Goal: Book appointment/travel/reservation

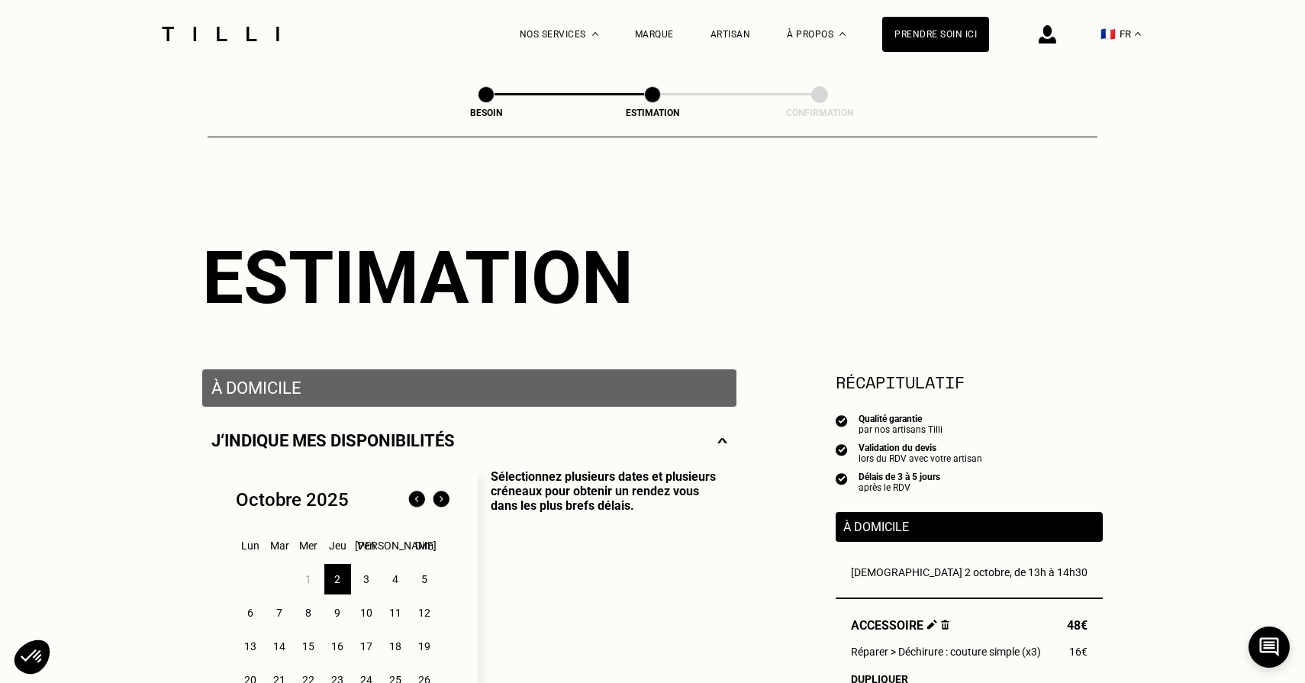
select select "FR"
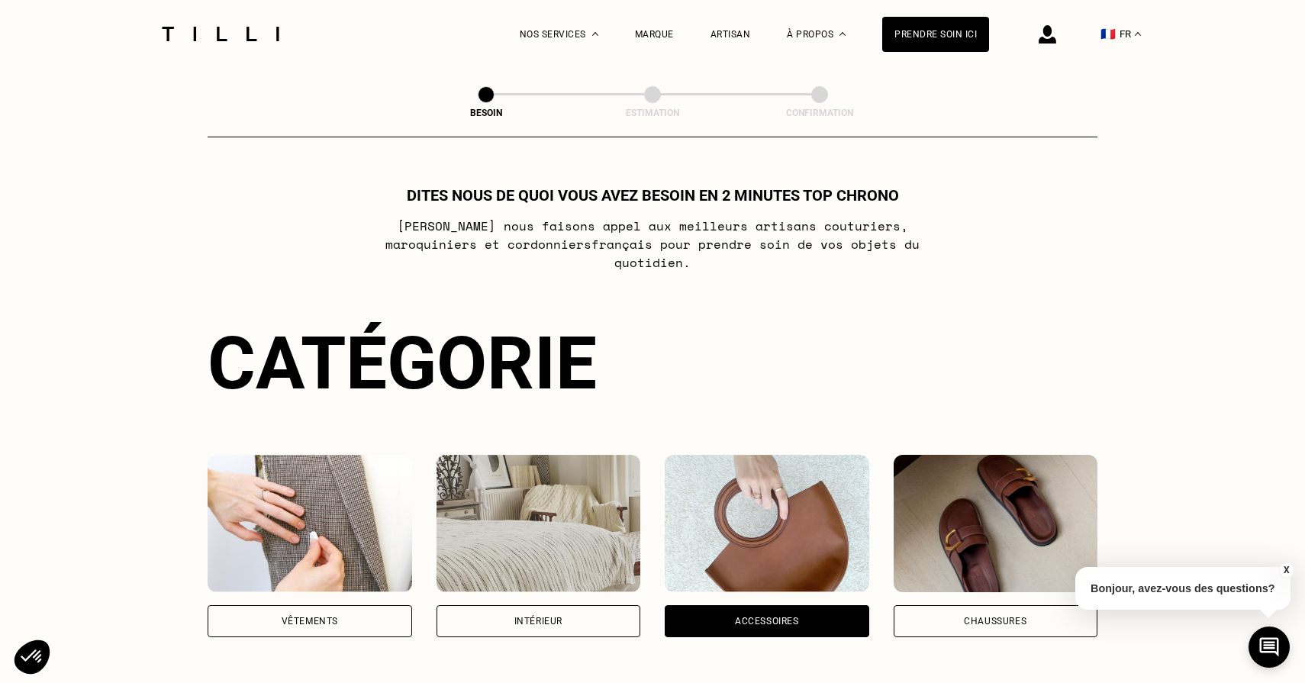
select select "FR"
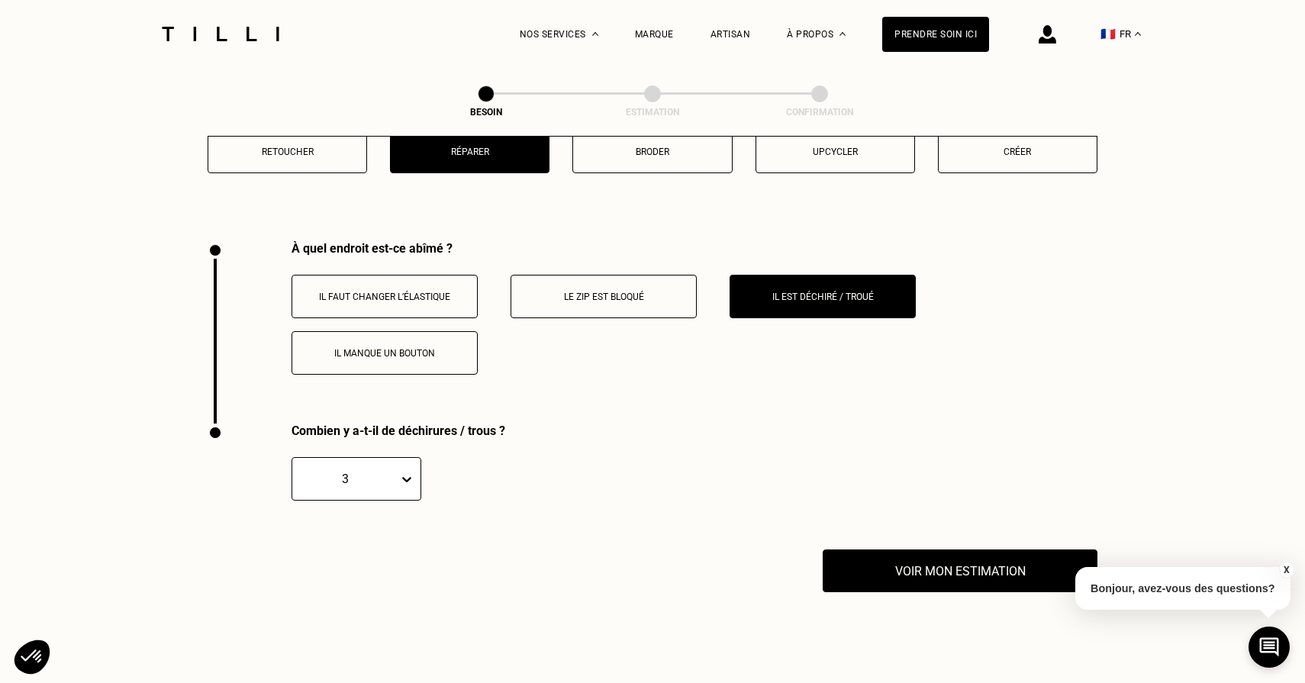
scroll to position [2927, 0]
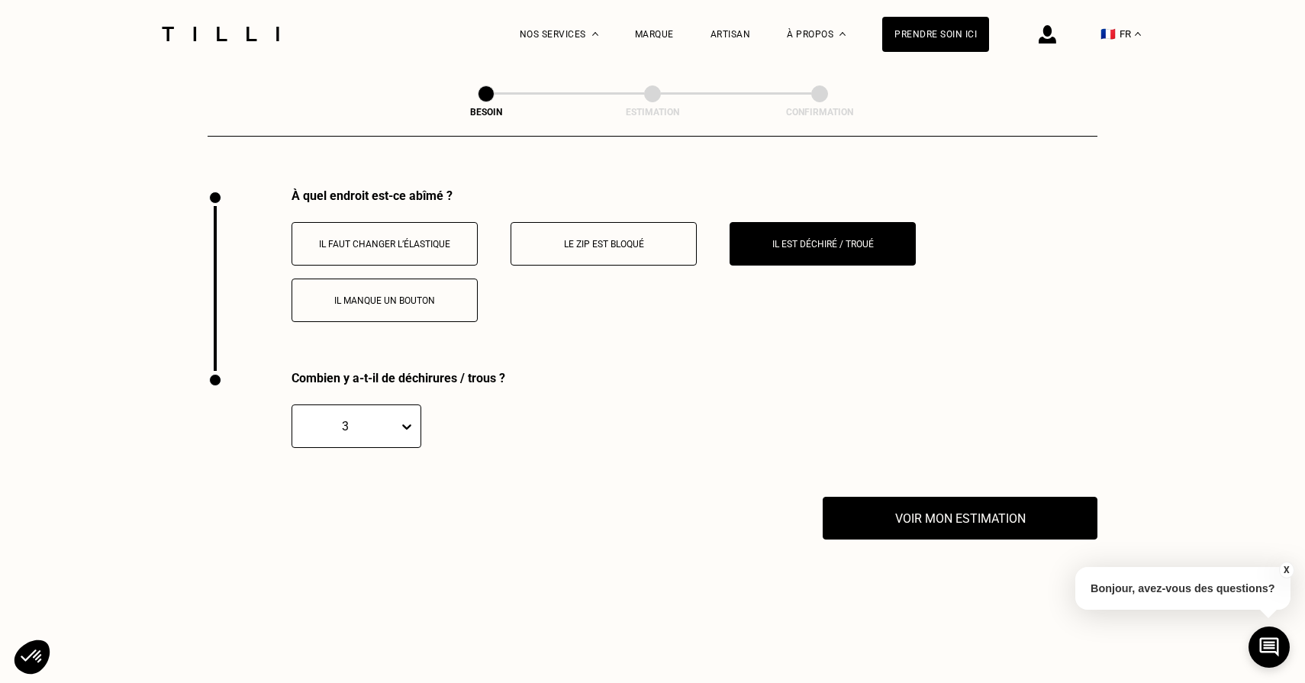
click at [381, 422] on div "3" at bounding box center [357, 427] width 130 height 44
click at [364, 485] on div "2" at bounding box center [357, 499] width 130 height 28
click at [477, 346] on div "À quel endroit est-ce abîmé ? Il faut changer l’élastique Le zip est bloqué Il …" at bounding box center [653, 280] width 890 height 182
click at [876, 495] on button "Voir mon estimation" at bounding box center [960, 518] width 302 height 47
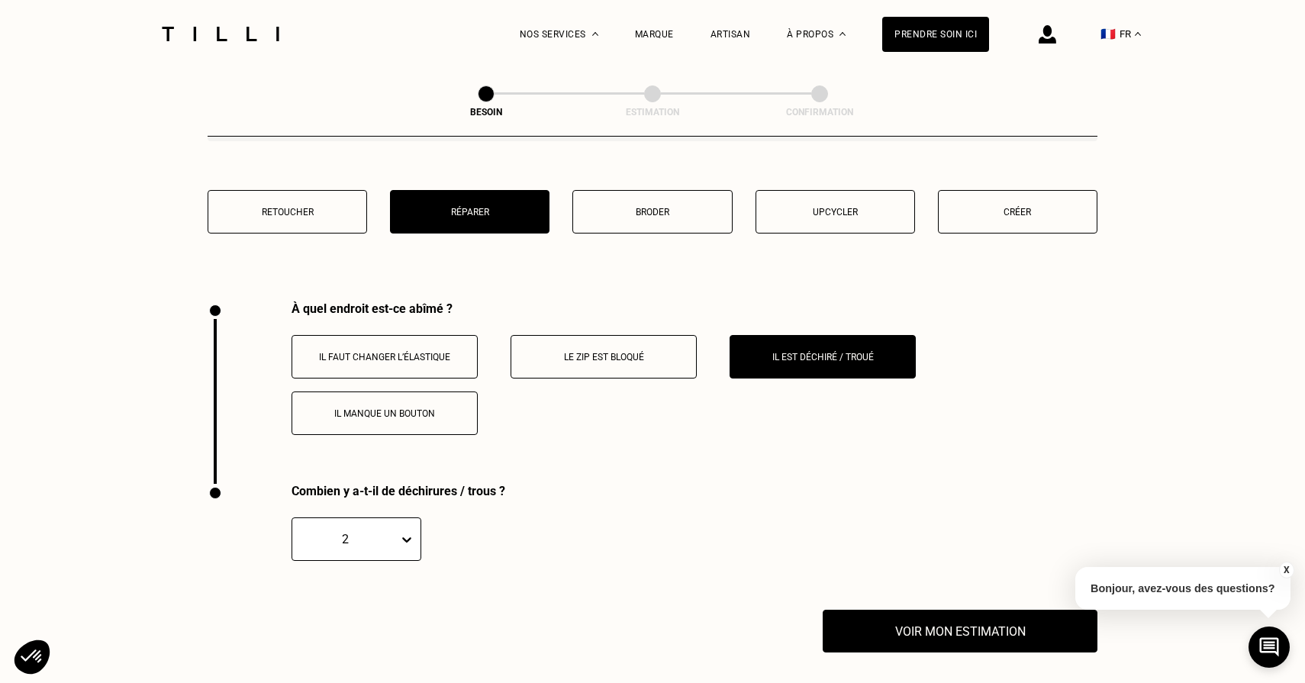
scroll to position [2816, 0]
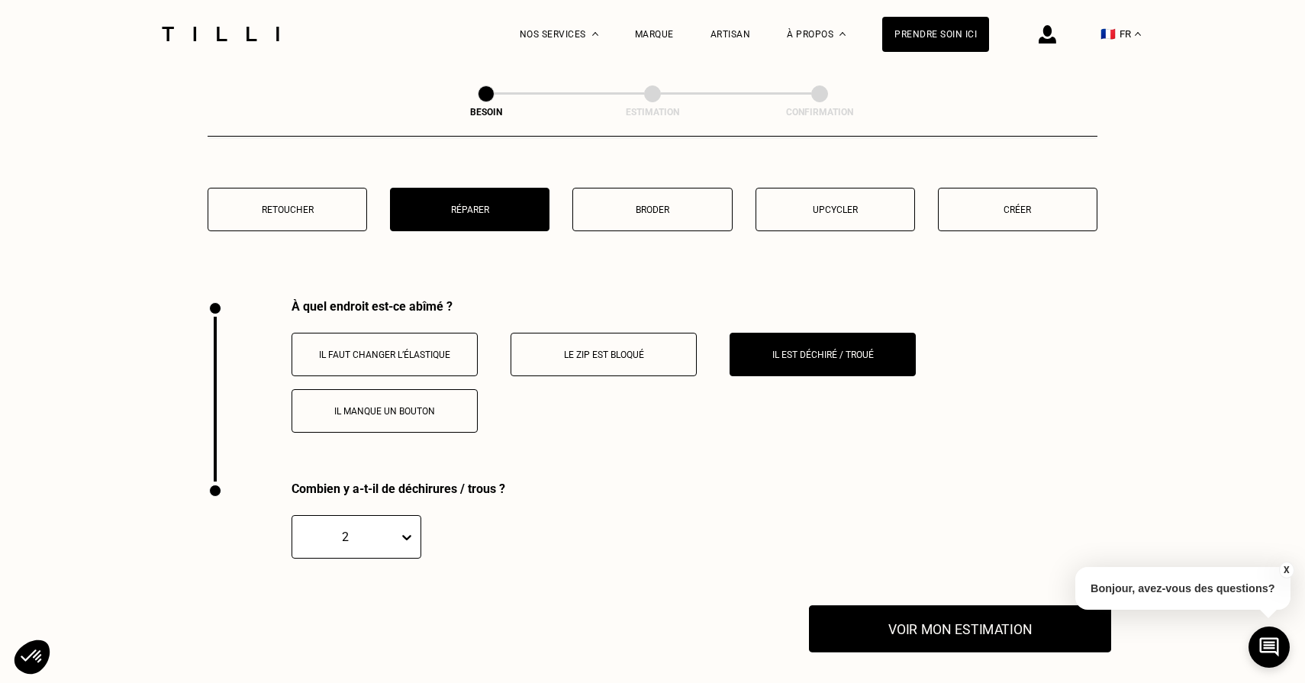
click at [941, 605] on button "Voir mon estimation" at bounding box center [960, 628] width 302 height 47
click at [996, 147] on div "Quel besoin ? Bonne nouvelle, un artisan tilli se déplacera à votre domicile po…" at bounding box center [653, 104] width 890 height 389
click at [994, 205] on p "Créer" at bounding box center [1018, 210] width 143 height 11
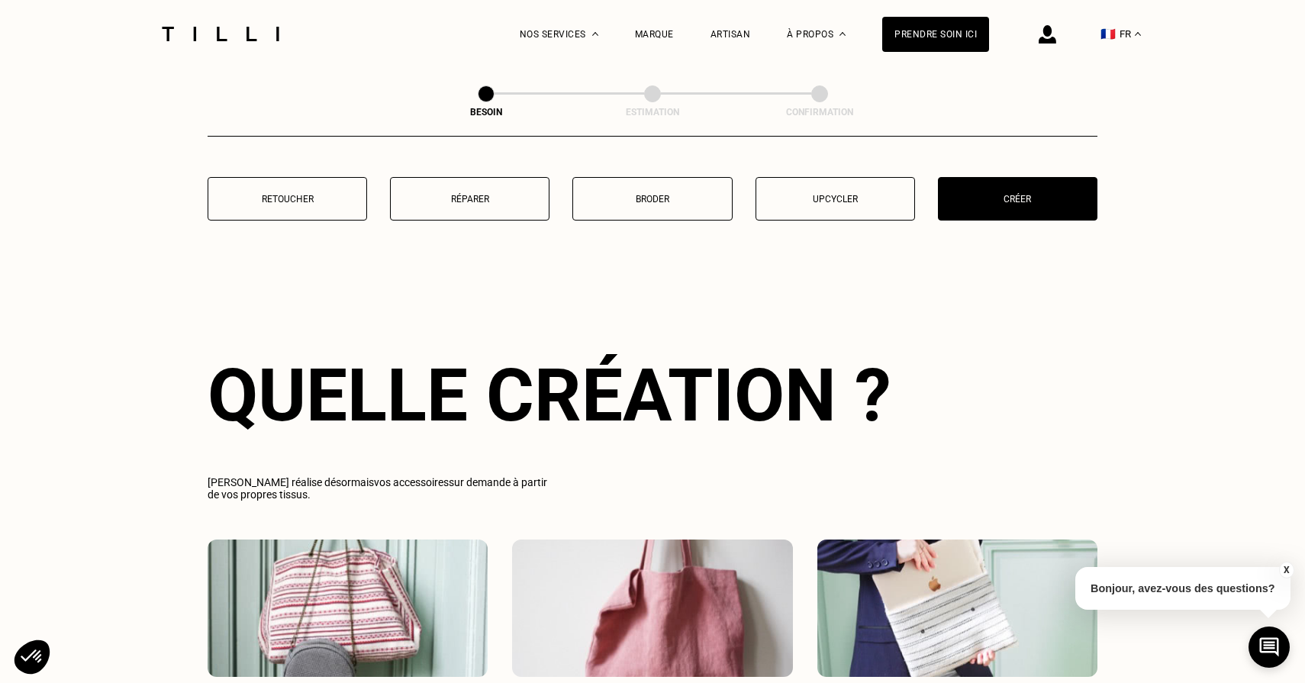
scroll to position [2824, 0]
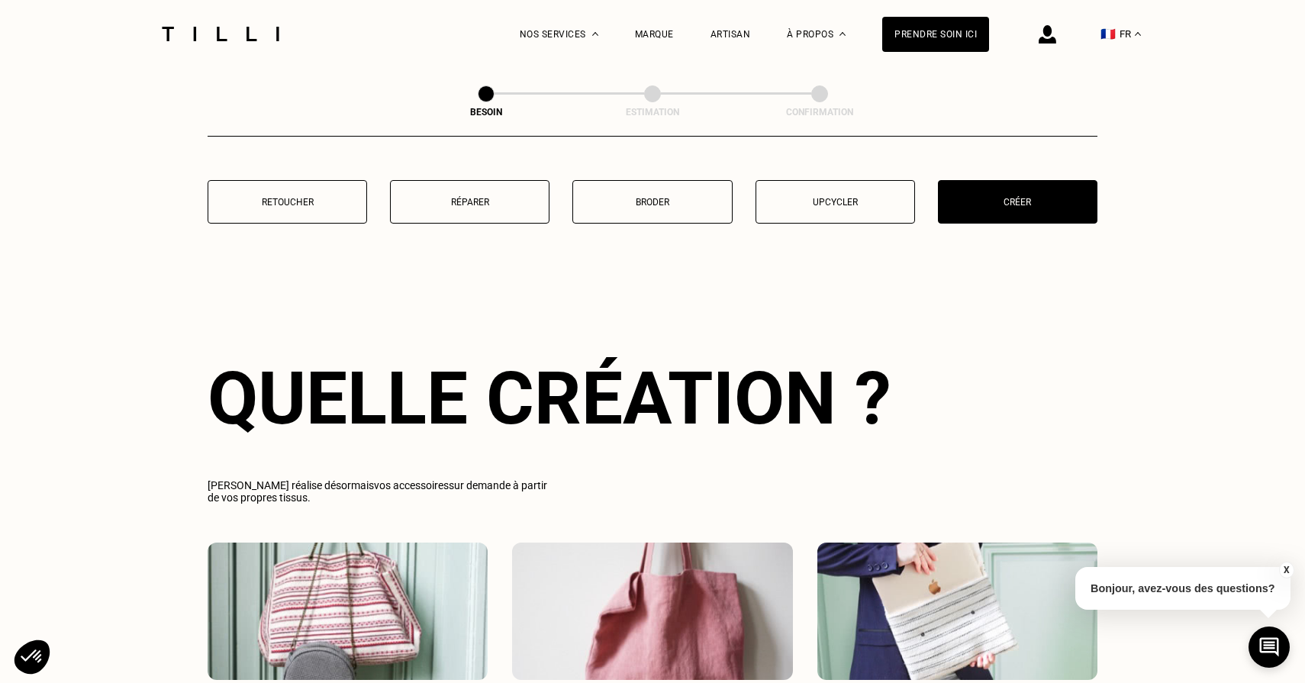
click at [821, 197] on p "Upcycler" at bounding box center [835, 202] width 143 height 11
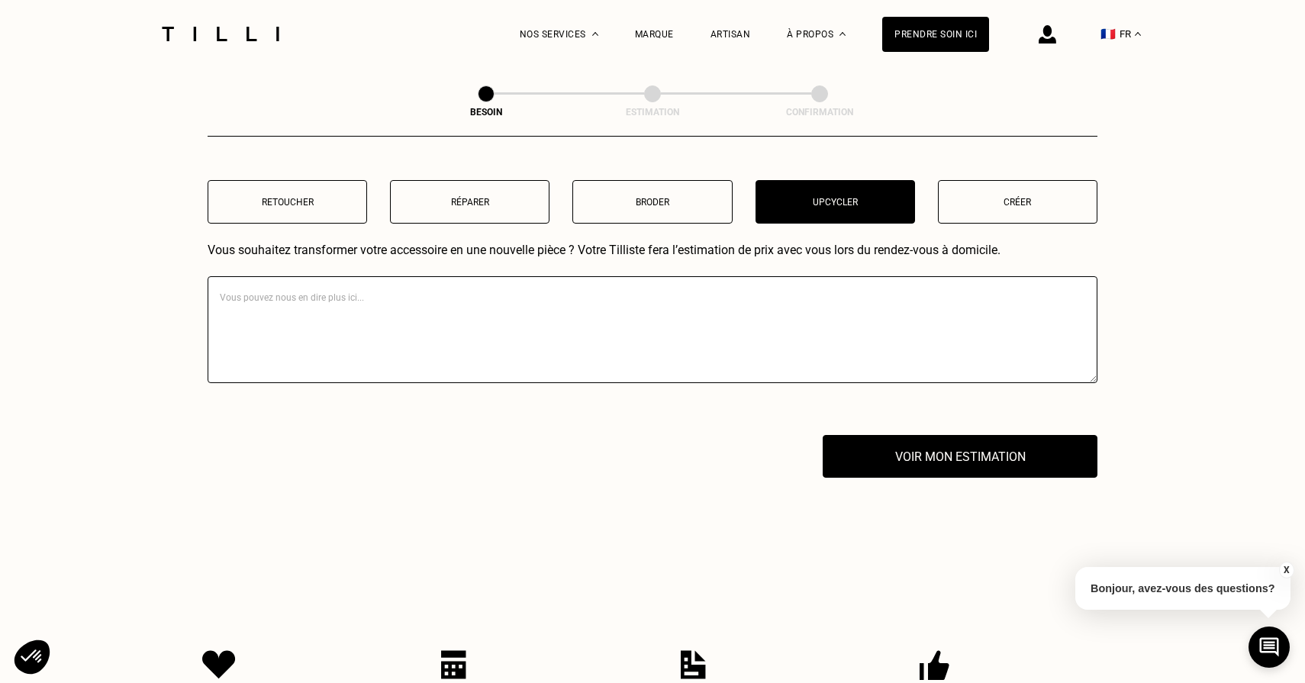
click at [658, 197] on p "Broder" at bounding box center [652, 202] width 143 height 11
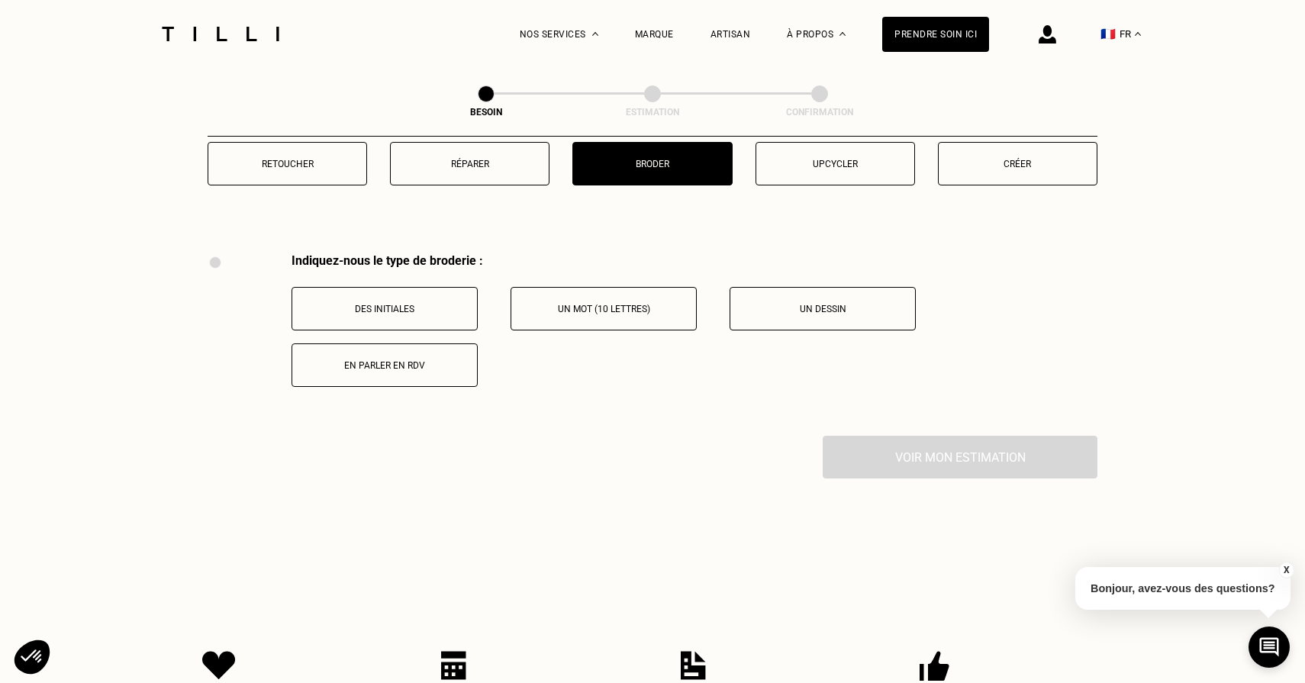
scroll to position [2828, 0]
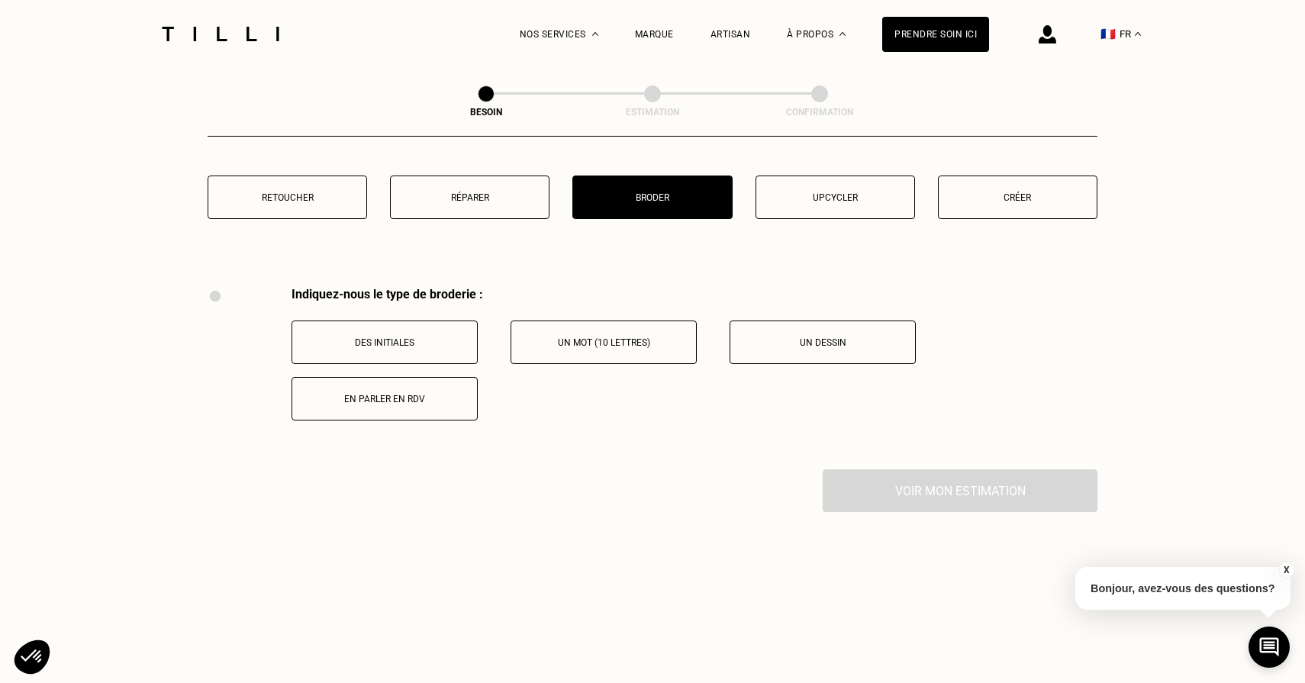
click at [302, 197] on button "Retoucher" at bounding box center [288, 198] width 160 height 44
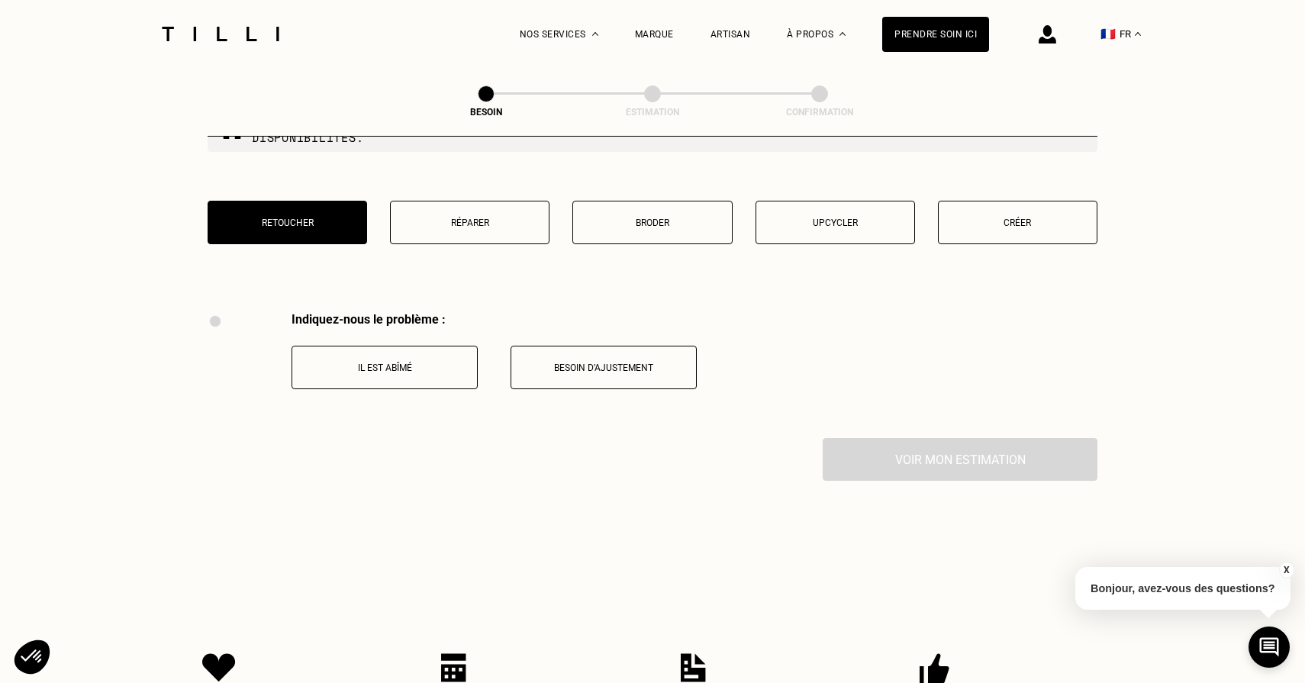
scroll to position [2797, 0]
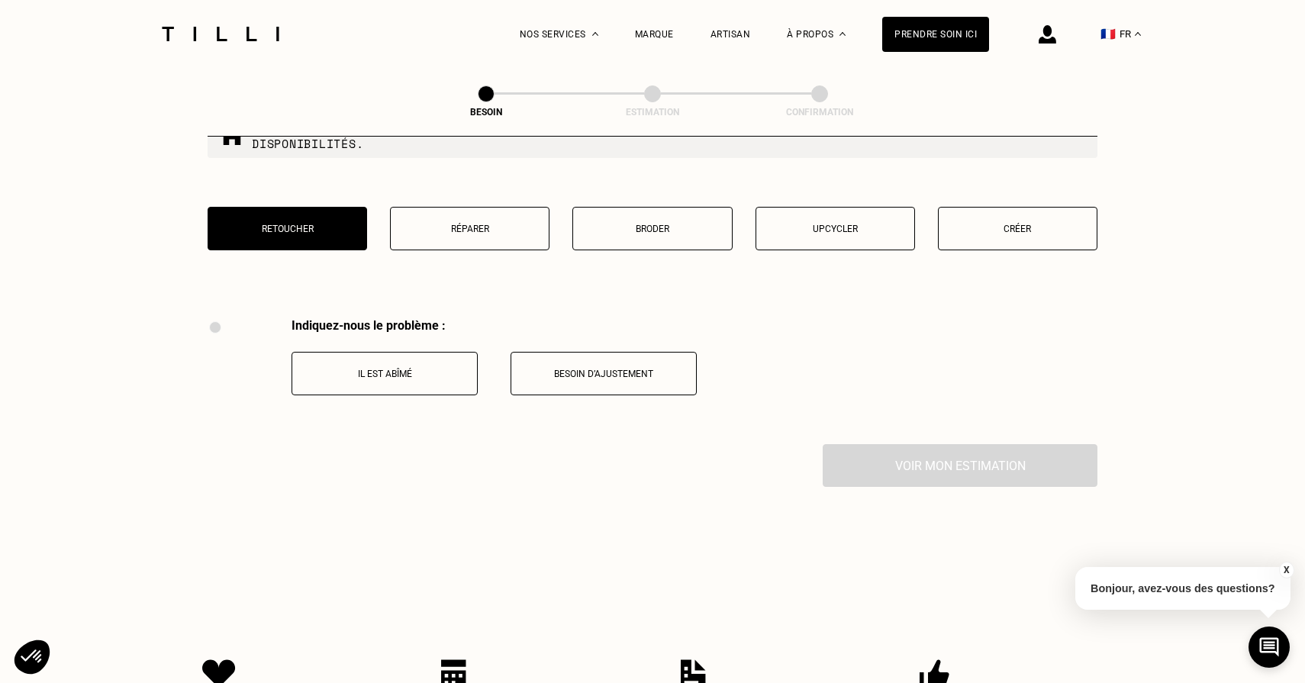
click at [411, 364] on button "Il est abîmé" at bounding box center [385, 374] width 186 height 44
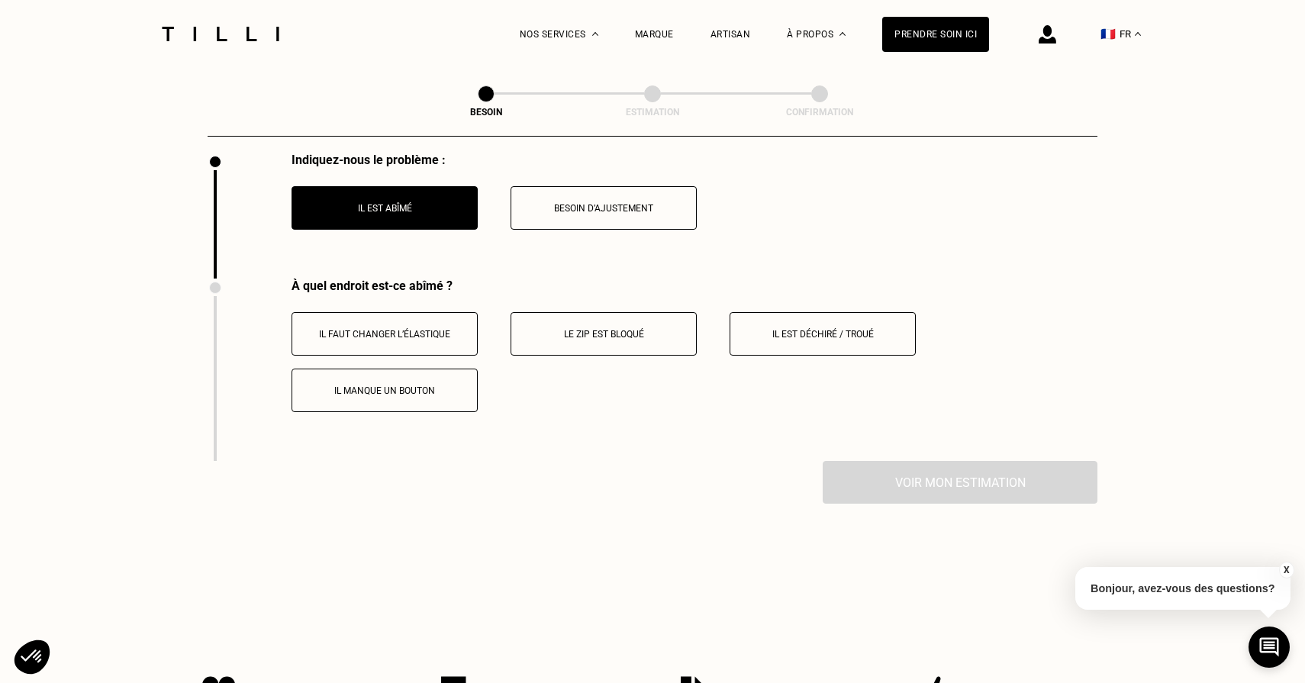
scroll to position [2960, 0]
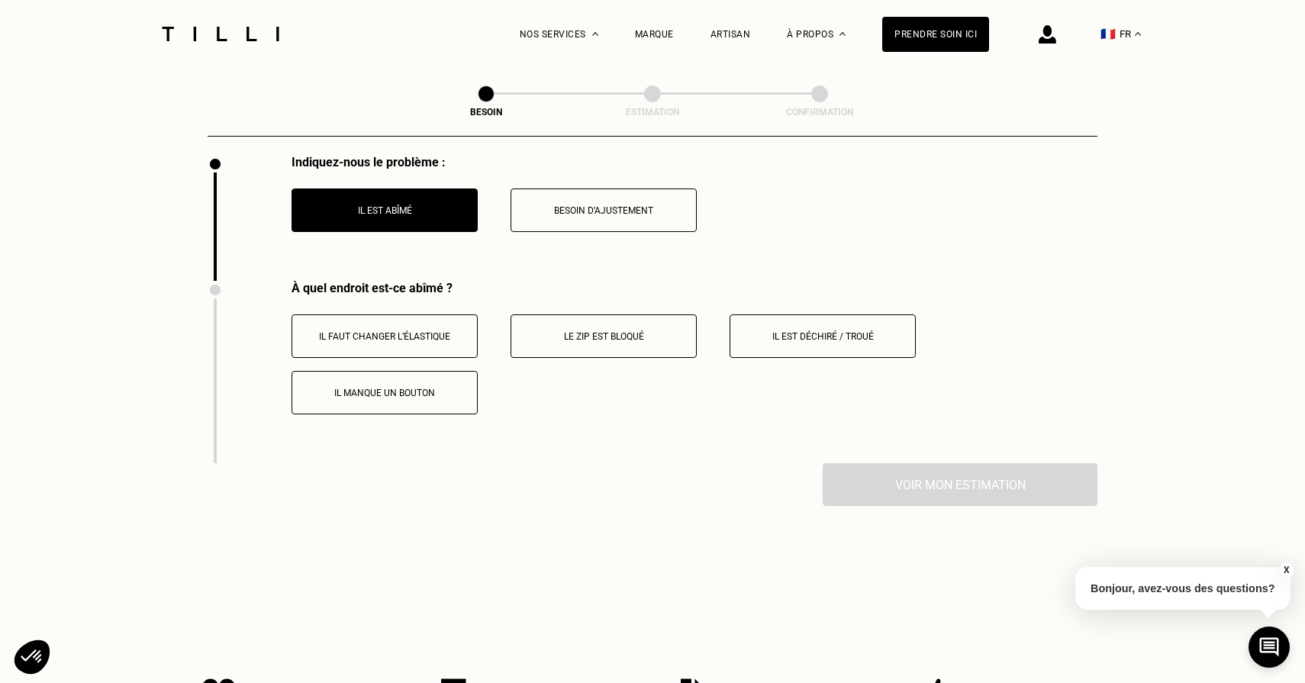
click at [750, 331] on p "Il est déchiré / troué" at bounding box center [822, 336] width 169 height 11
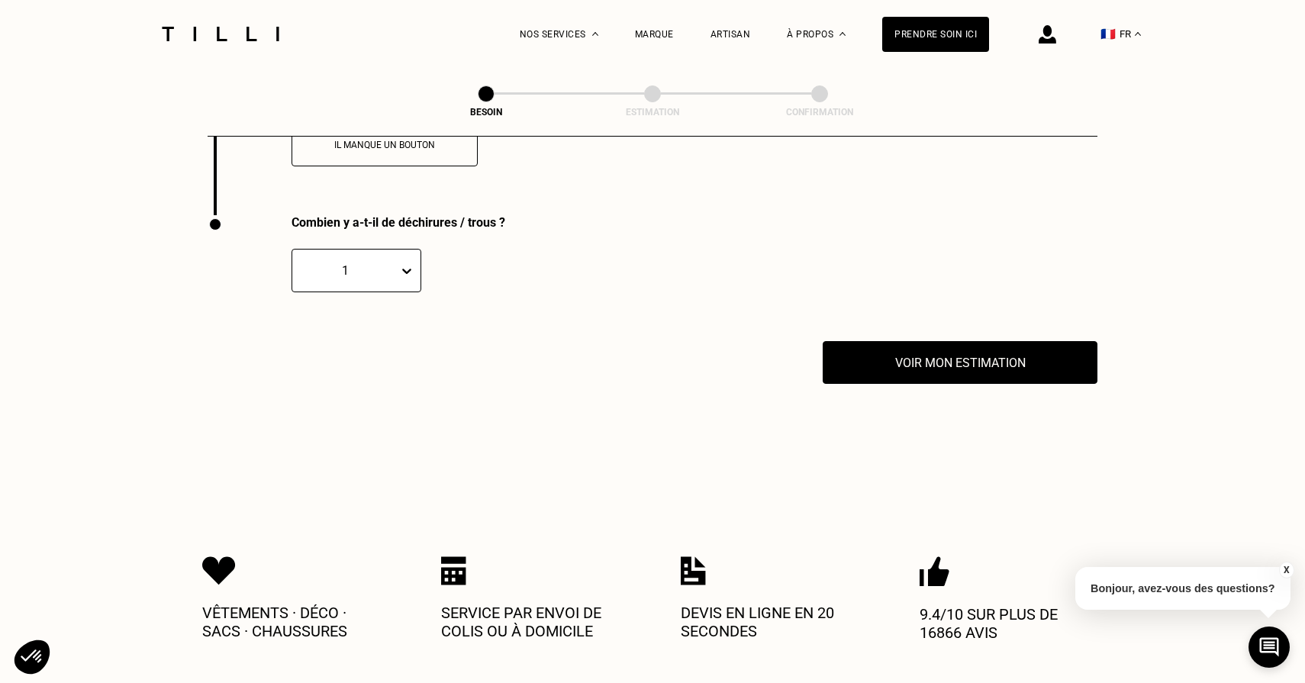
scroll to position [3235, 0]
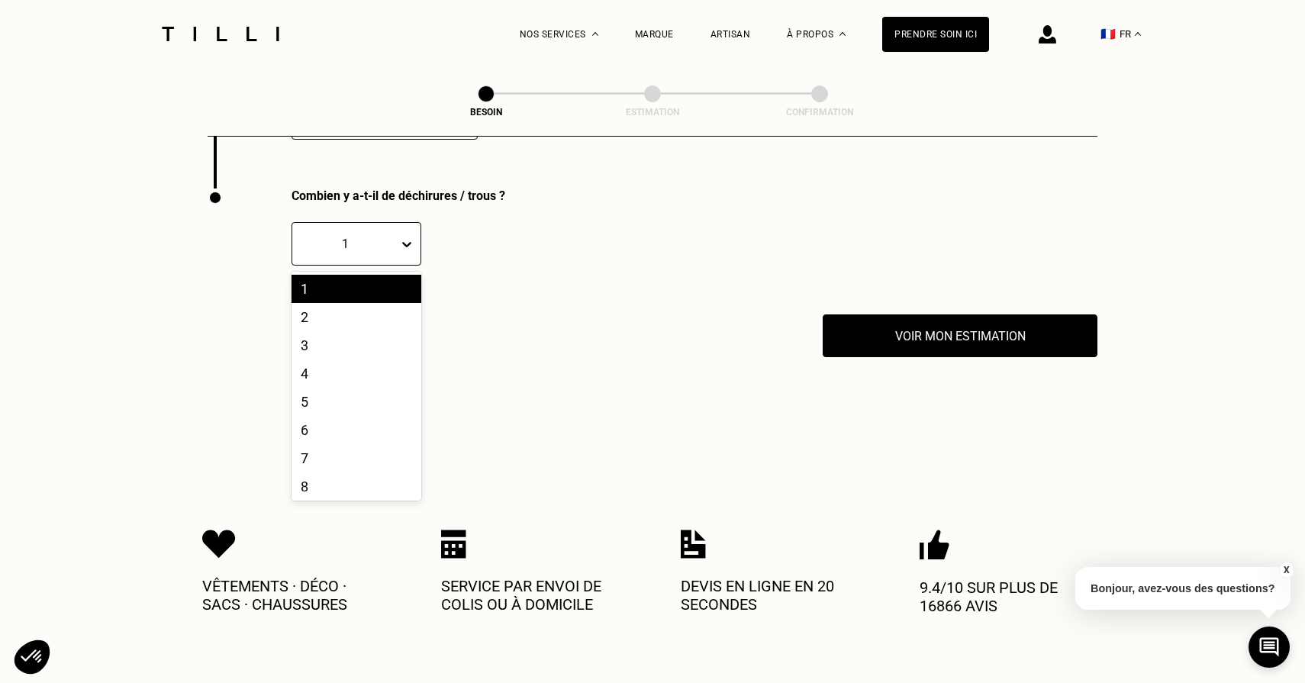
click at [393, 222] on div "1" at bounding box center [357, 244] width 130 height 44
click at [389, 303] on div "2" at bounding box center [357, 317] width 130 height 28
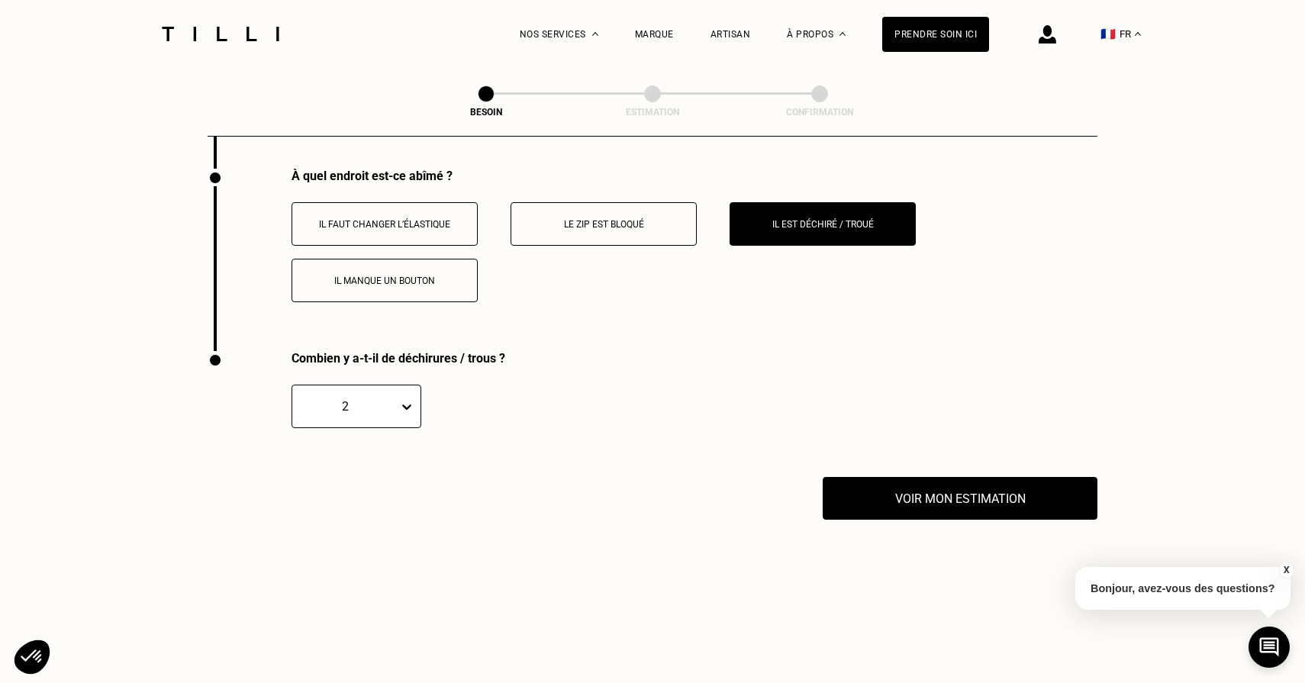
scroll to position [3062, 0]
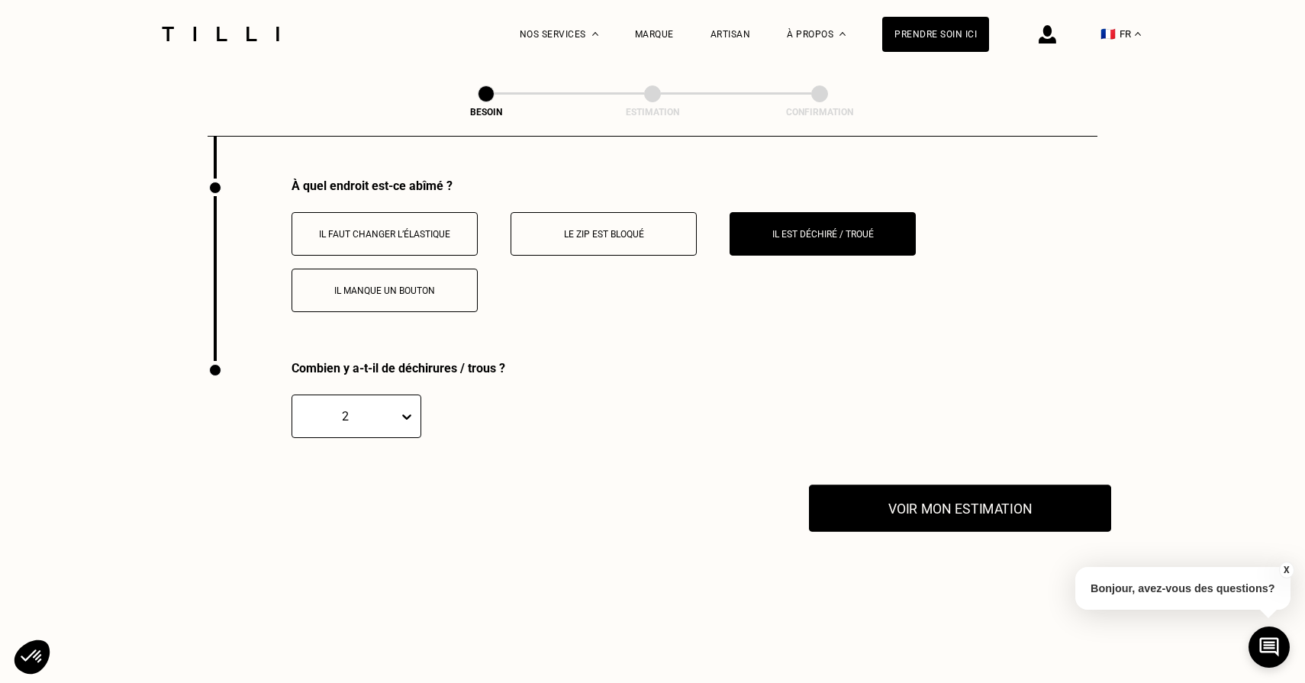
click at [929, 489] on button "Voir mon estimation" at bounding box center [960, 508] width 302 height 47
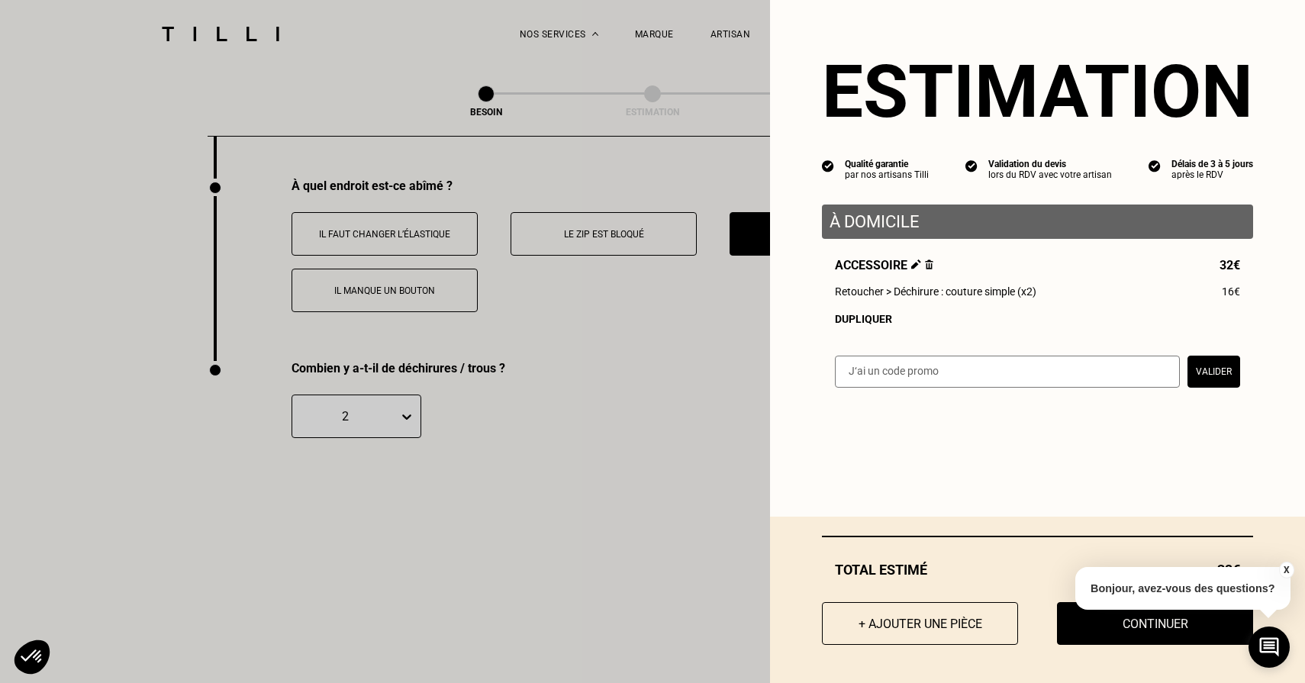
click at [929, 266] on img at bounding box center [929, 265] width 8 height 10
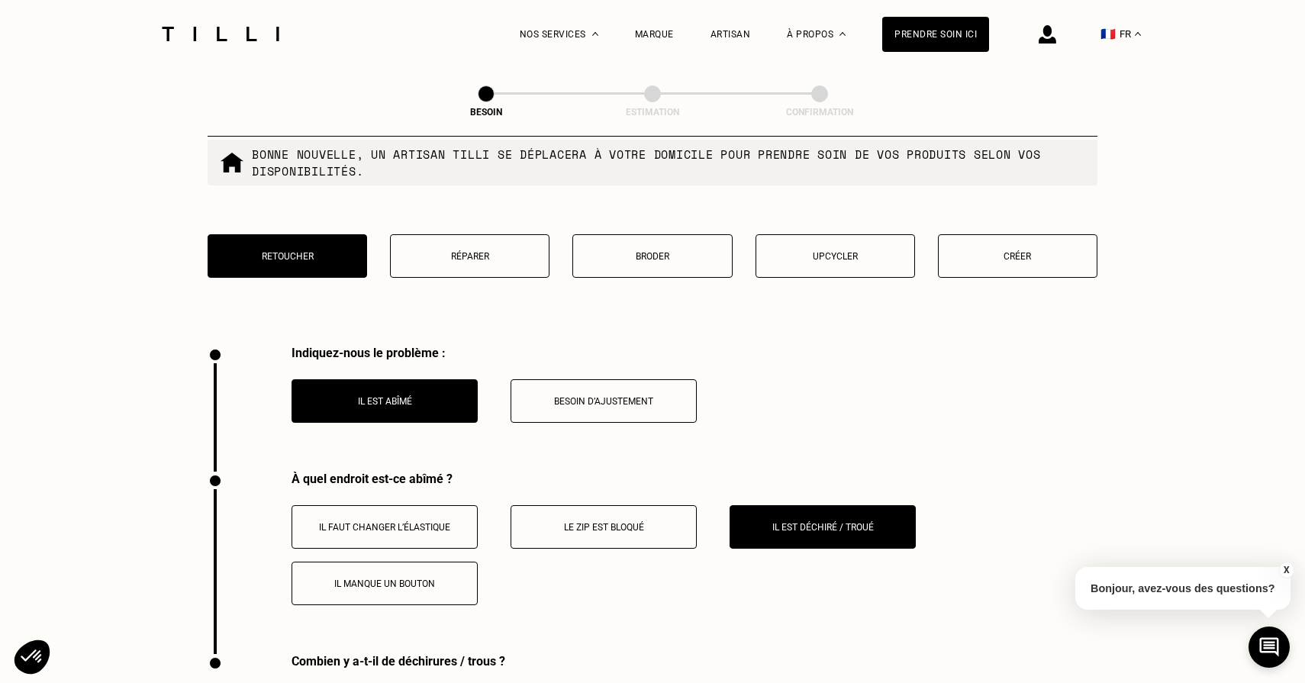
scroll to position [2742, 0]
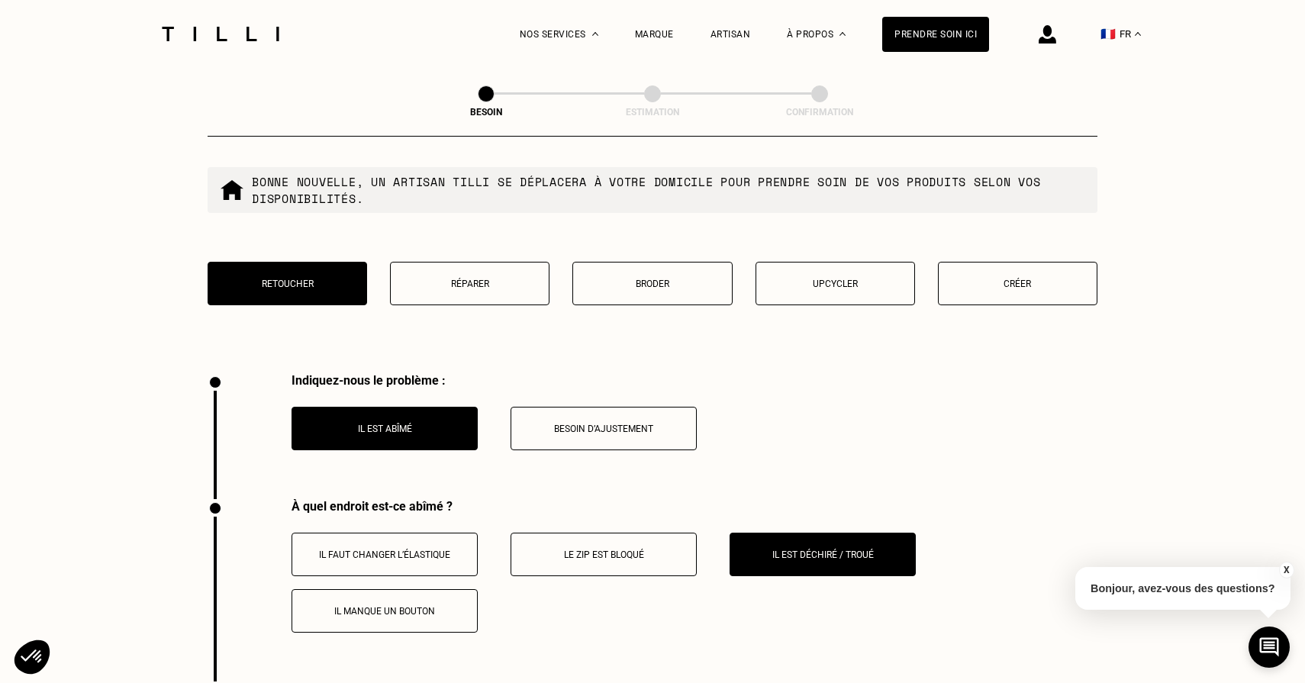
click at [504, 279] on p "Réparer" at bounding box center [469, 284] width 143 height 11
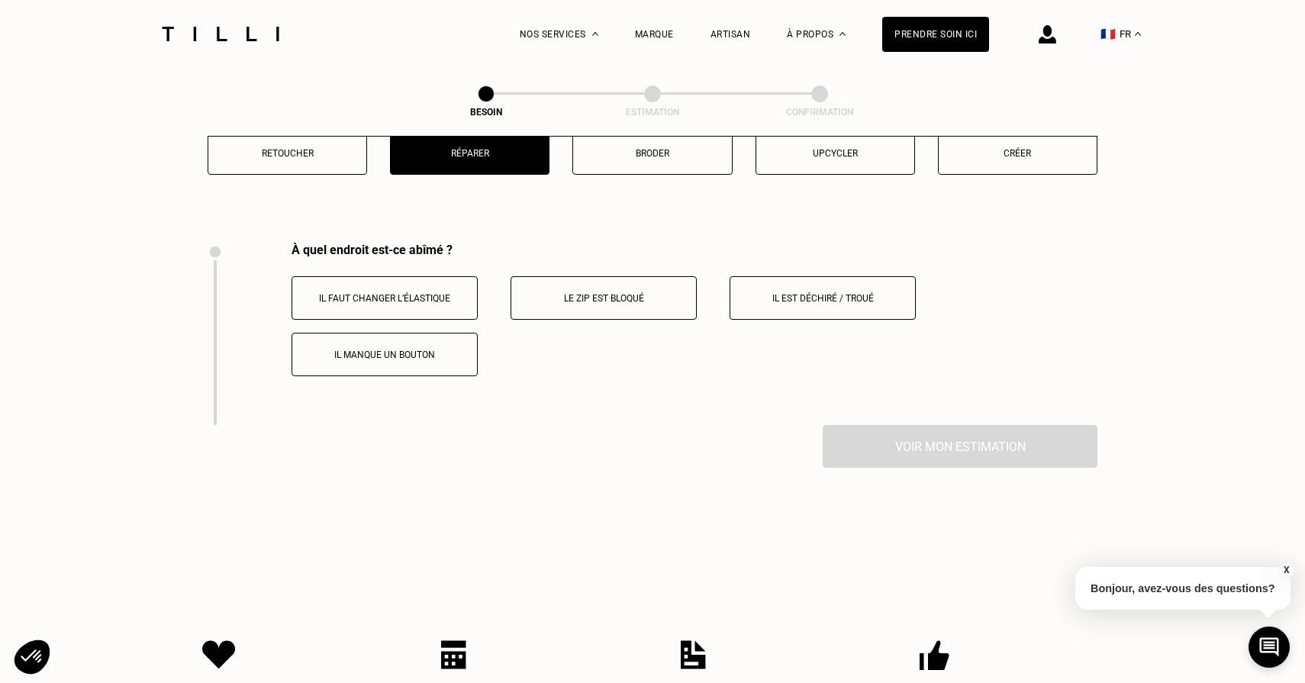
scroll to position [2850, 0]
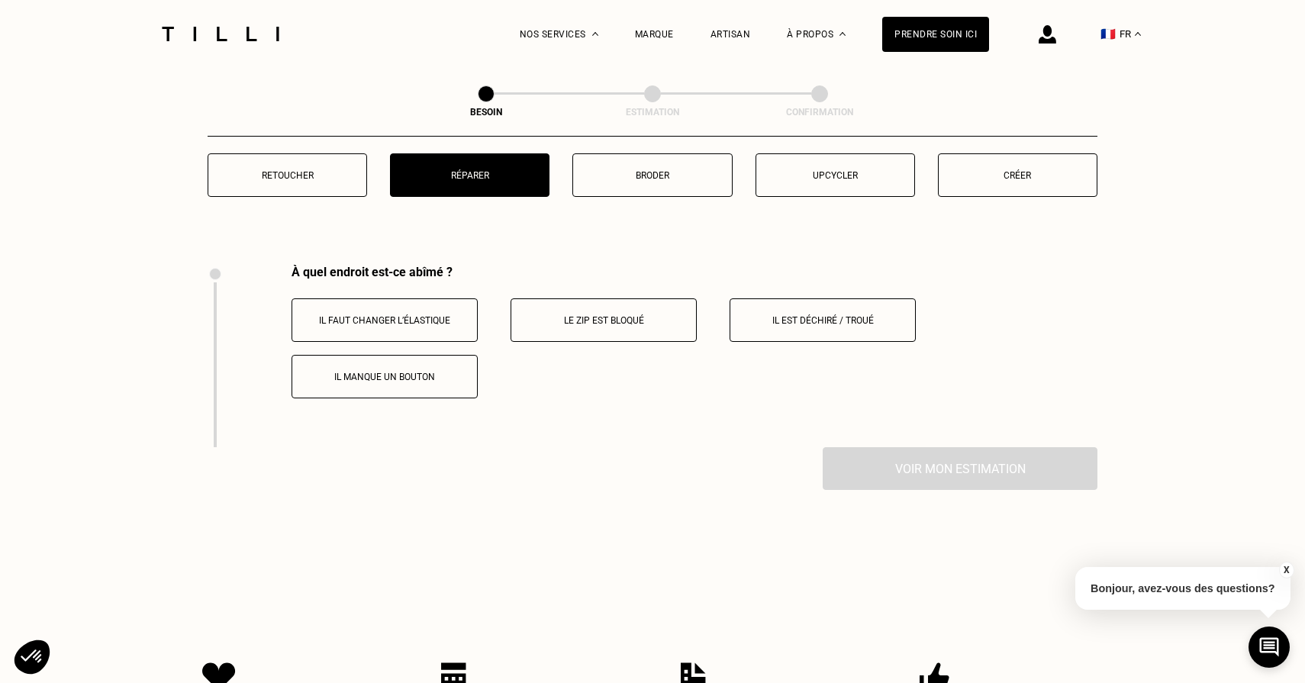
click at [777, 310] on button "Il est déchiré / troué" at bounding box center [823, 320] width 186 height 44
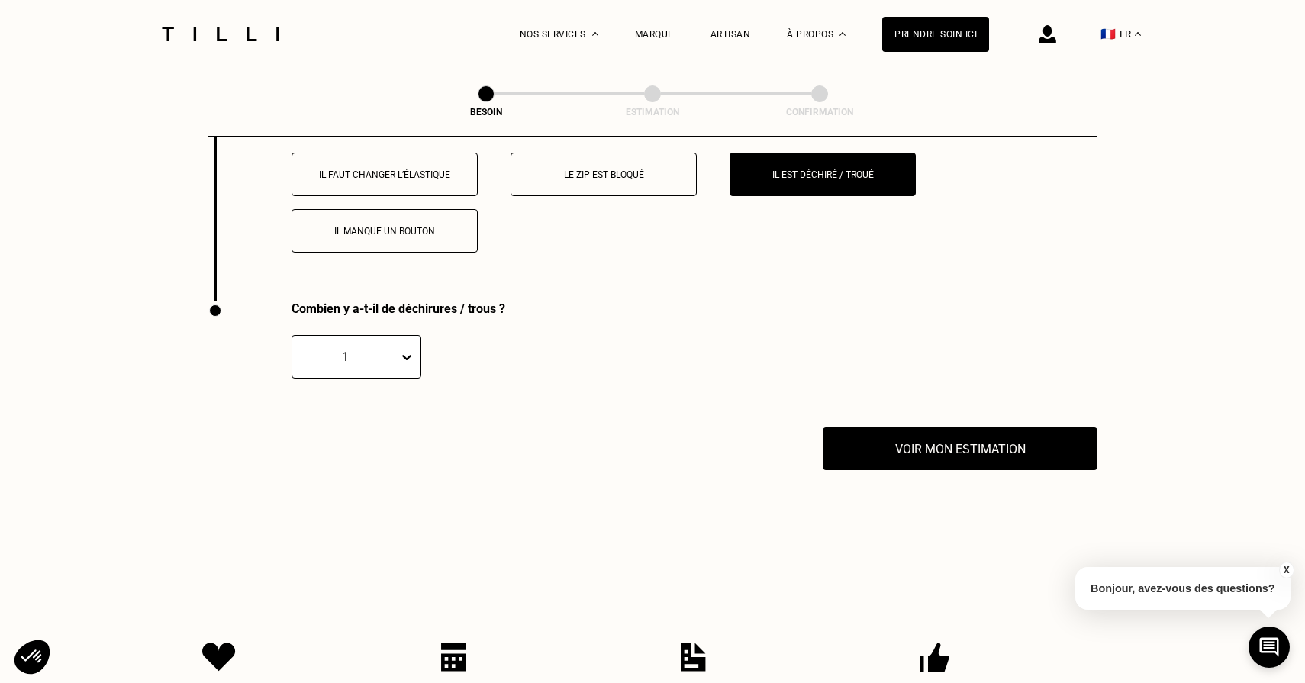
scroll to position [3109, 0]
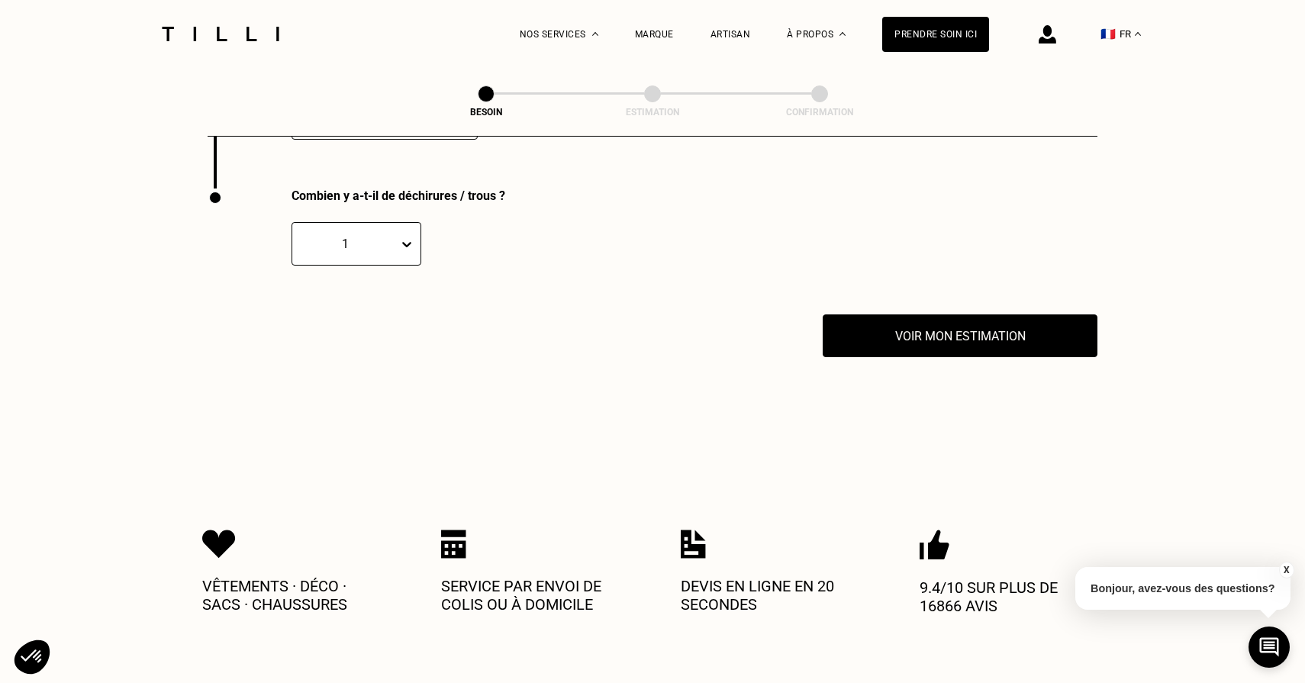
click at [390, 252] on div "Combien y a-t-il de déchirures / trous ? 1" at bounding box center [547, 252] width 678 height 126
click at [390, 240] on div "1" at bounding box center [357, 244] width 130 height 44
click at [381, 308] on div "2" at bounding box center [357, 317] width 130 height 28
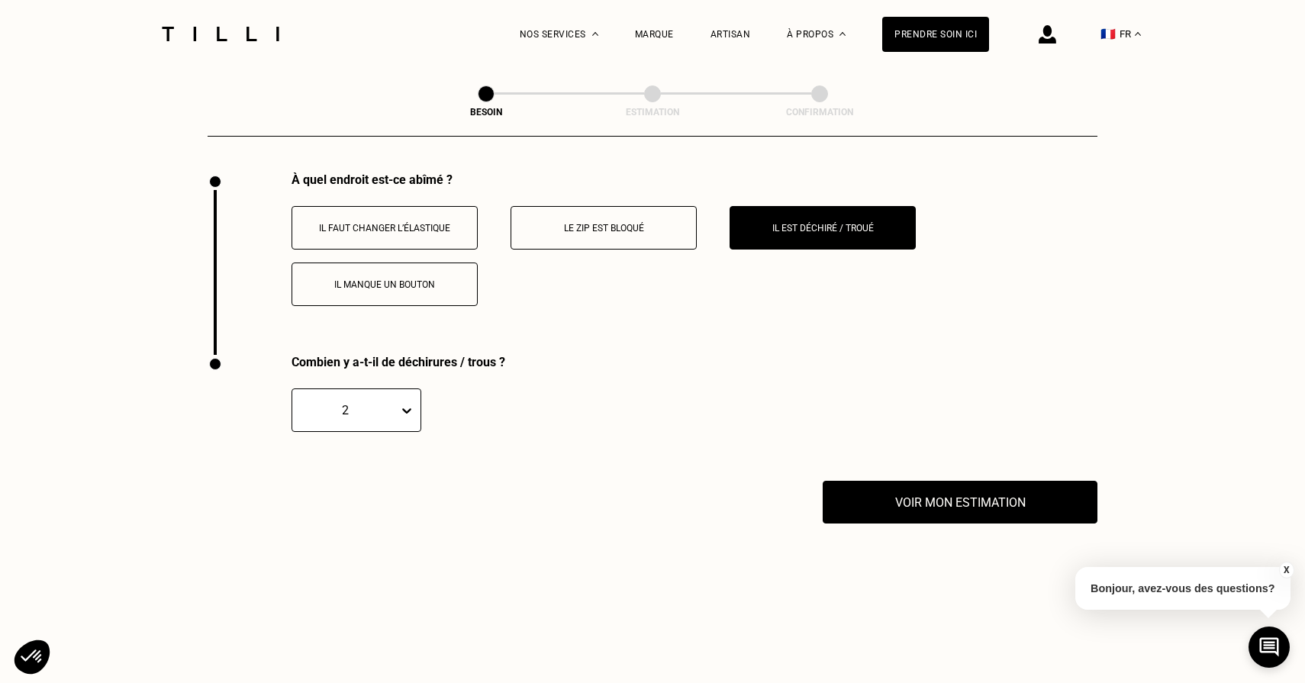
scroll to position [2818, 0]
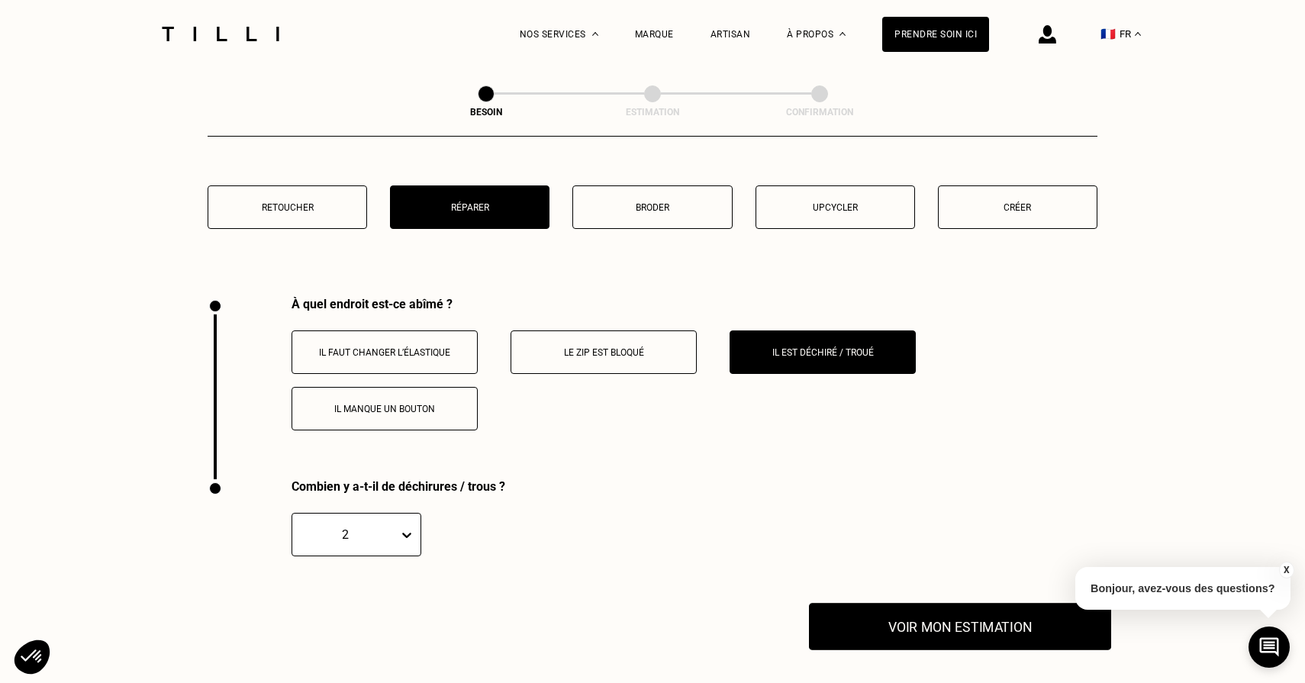
click at [866, 603] on button "Voir mon estimation" at bounding box center [960, 626] width 302 height 47
click at [909, 605] on button "Voir mon estimation" at bounding box center [960, 626] width 302 height 47
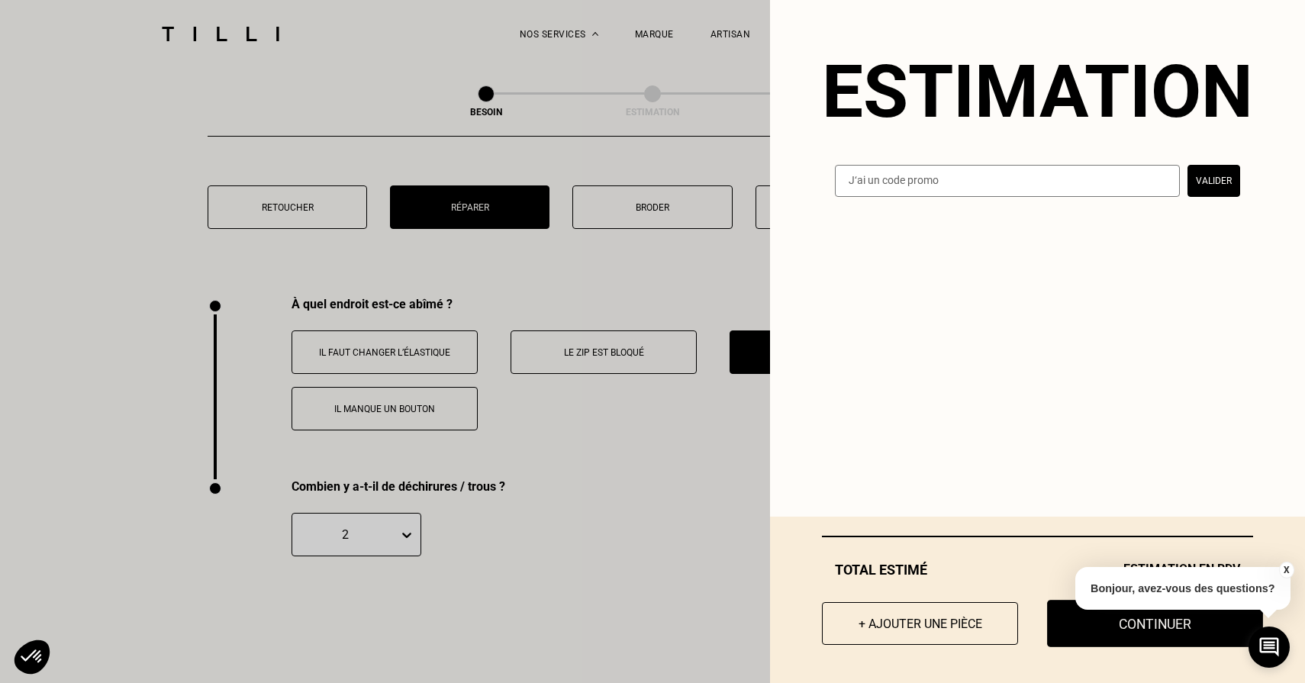
click at [1093, 637] on button "Continuer" at bounding box center [1155, 623] width 216 height 47
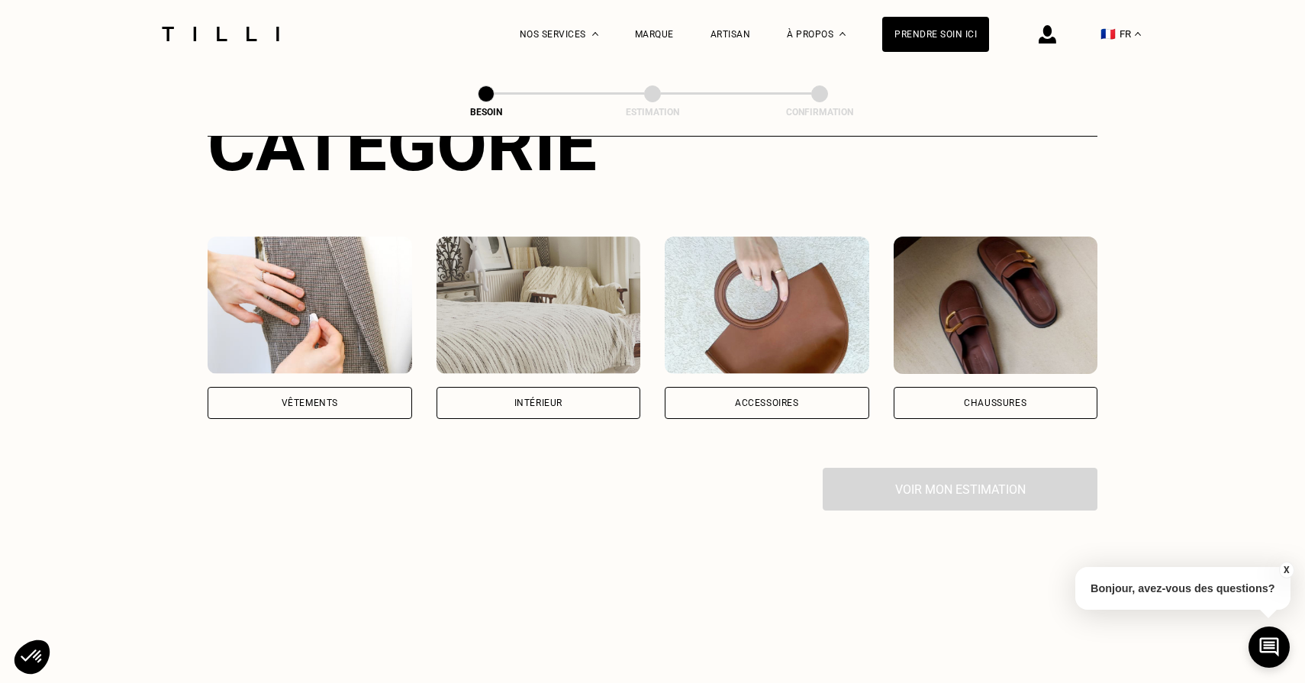
scroll to position [256, 0]
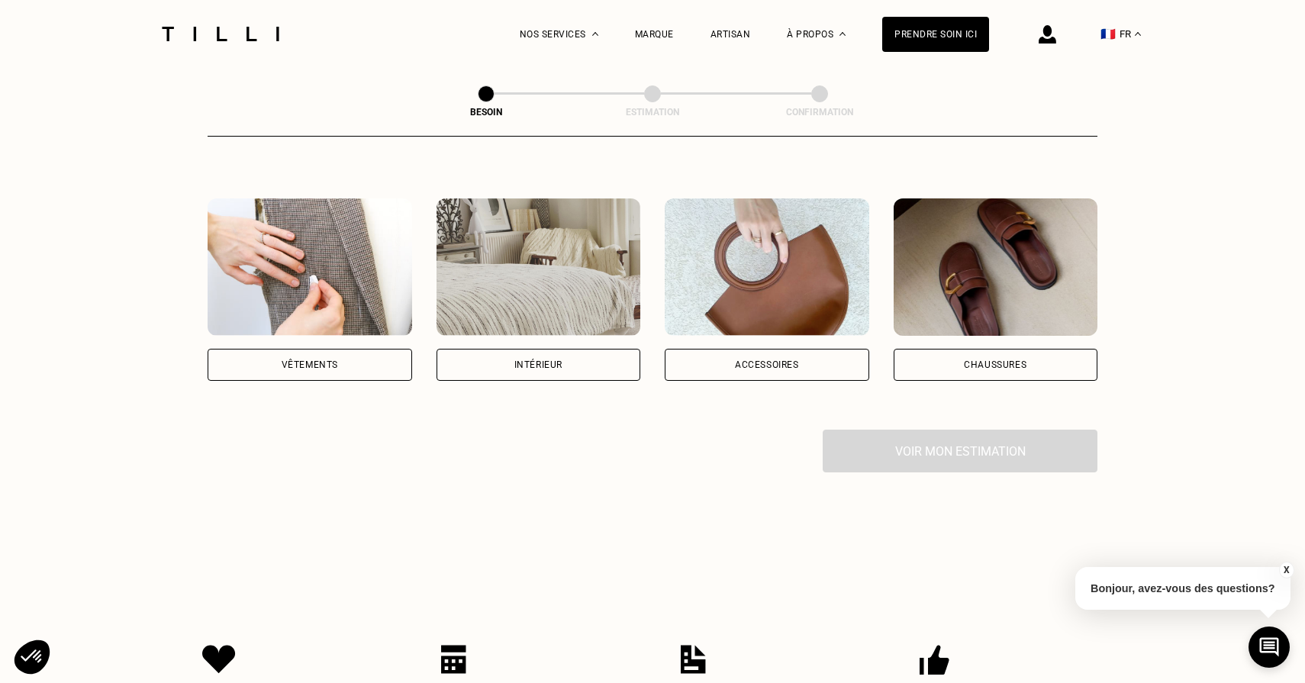
click at [721, 350] on div "Accessoires" at bounding box center [767, 365] width 205 height 32
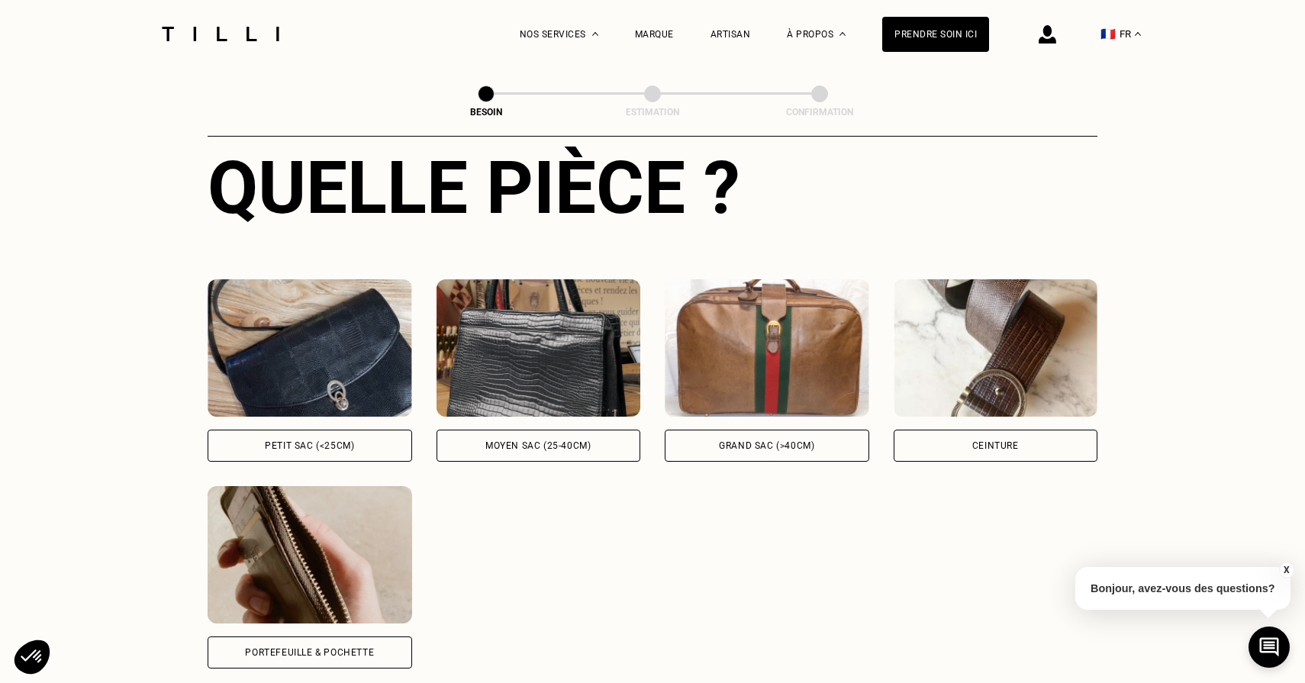
scroll to position [598, 0]
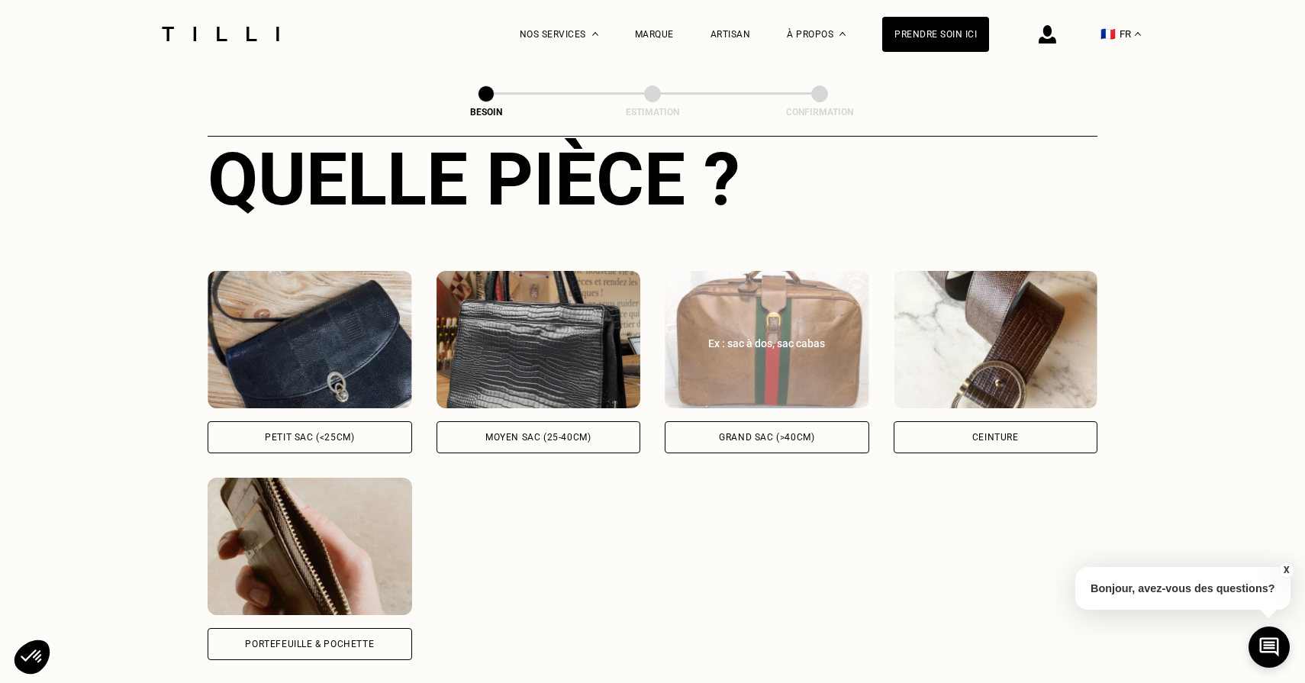
click at [773, 425] on div "Grand sac (>40cm)" at bounding box center [767, 437] width 205 height 32
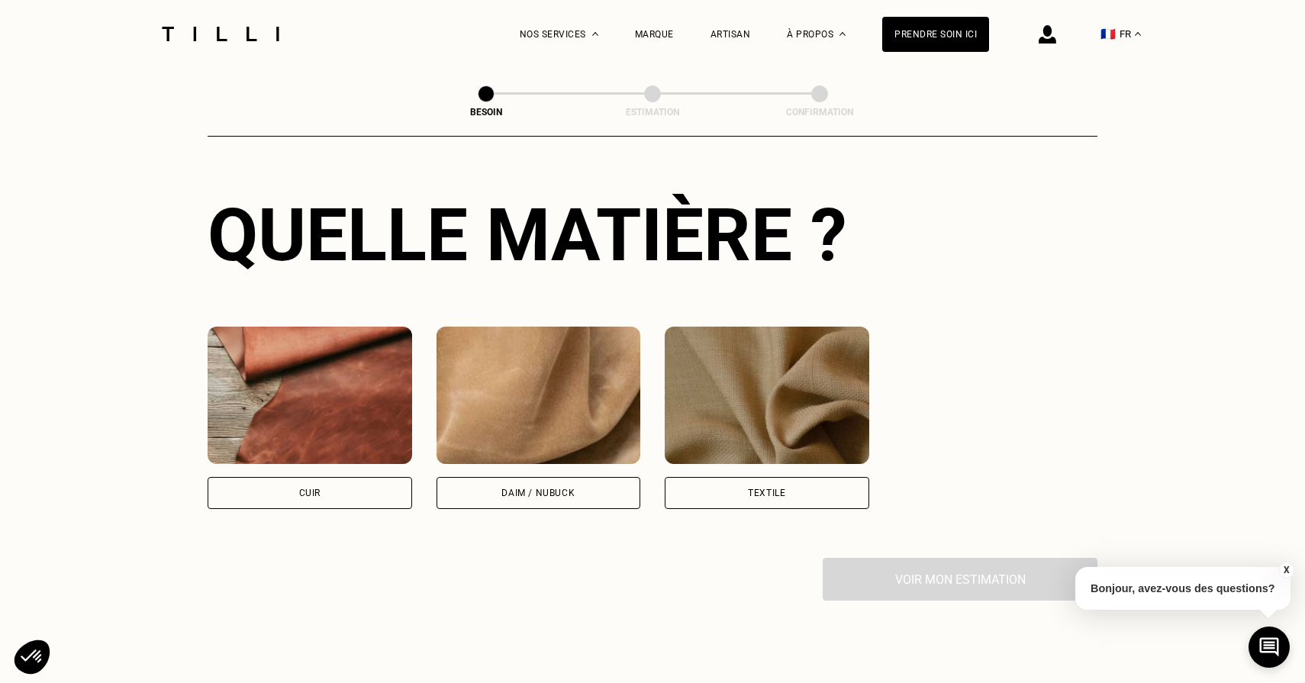
scroll to position [1172, 0]
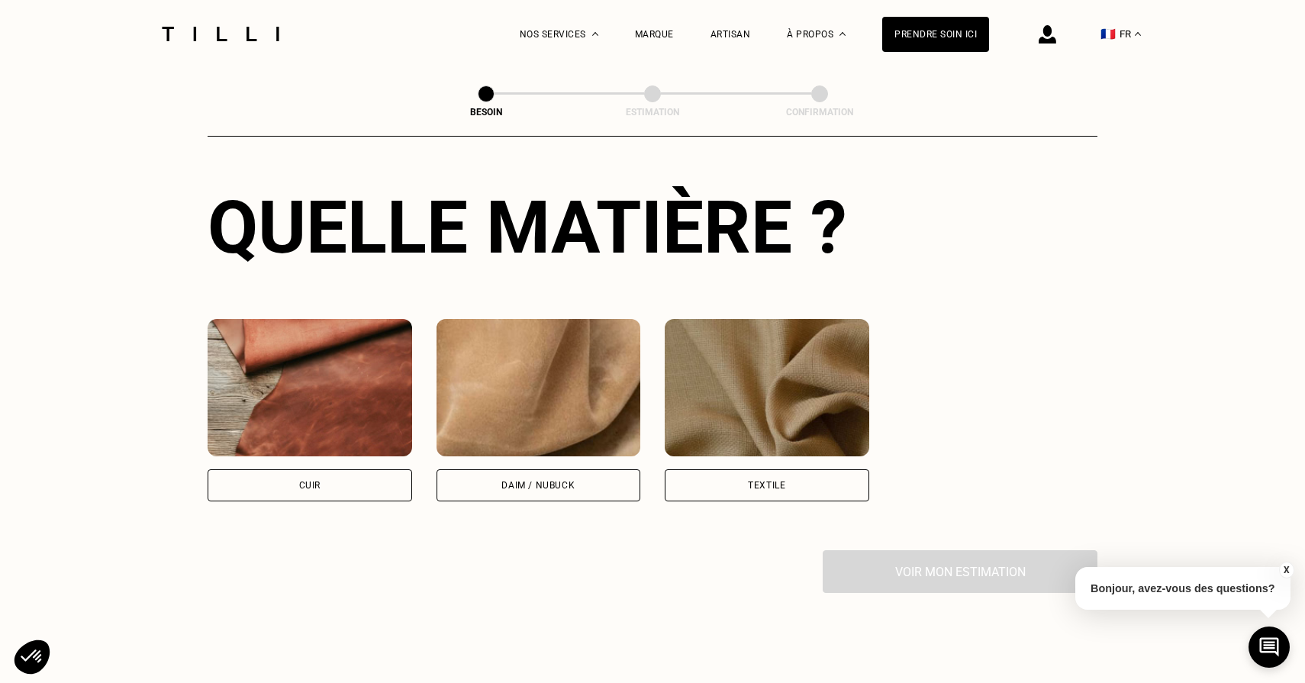
click at [733, 469] on div "Textile" at bounding box center [767, 485] width 205 height 32
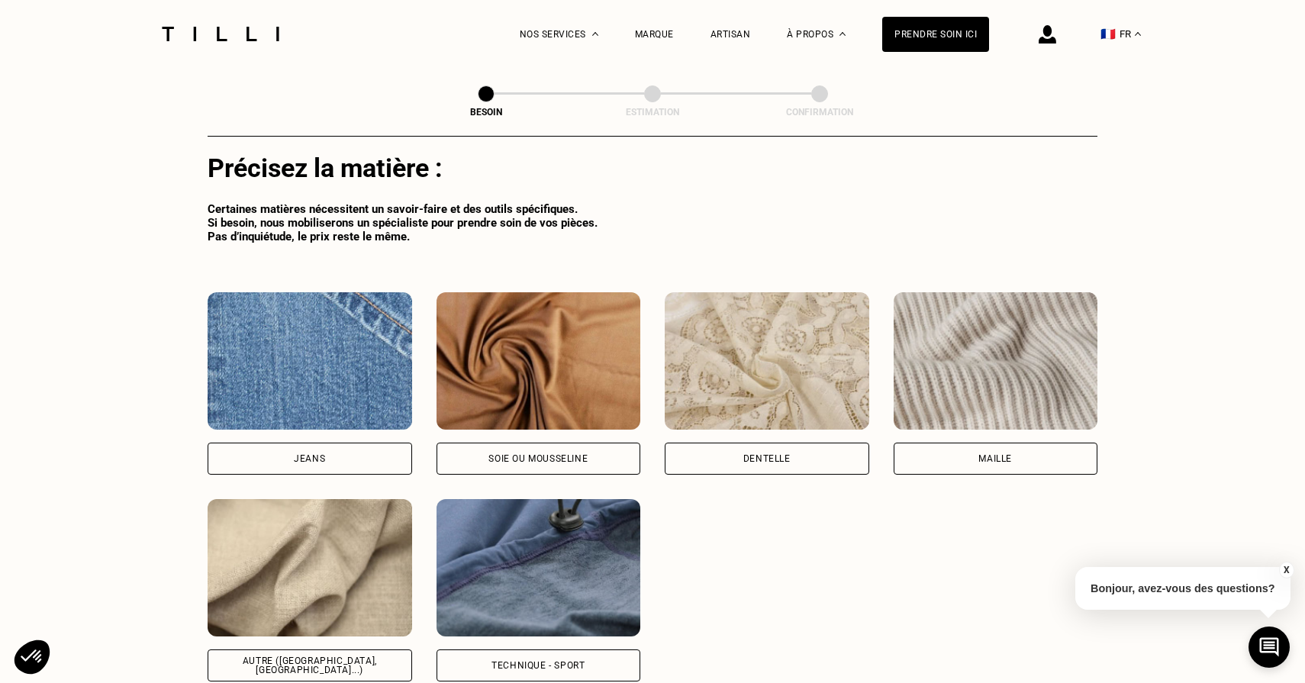
scroll to position [1628, 0]
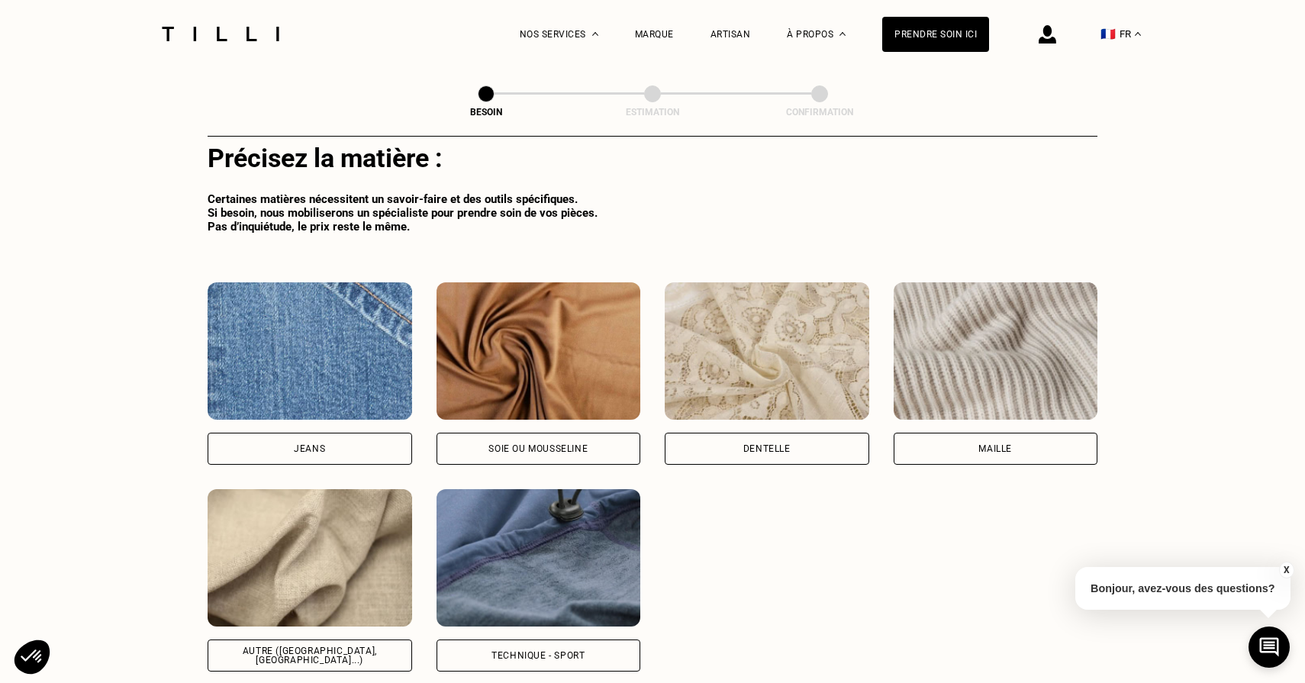
click at [527, 655] on div "Précisez la matière : Certaines matières nécessitent un savoir-faire et des out…" at bounding box center [653, 407] width 890 height 627
click at [531, 651] on div "Technique - Sport" at bounding box center [538, 655] width 93 height 9
select select "FR"
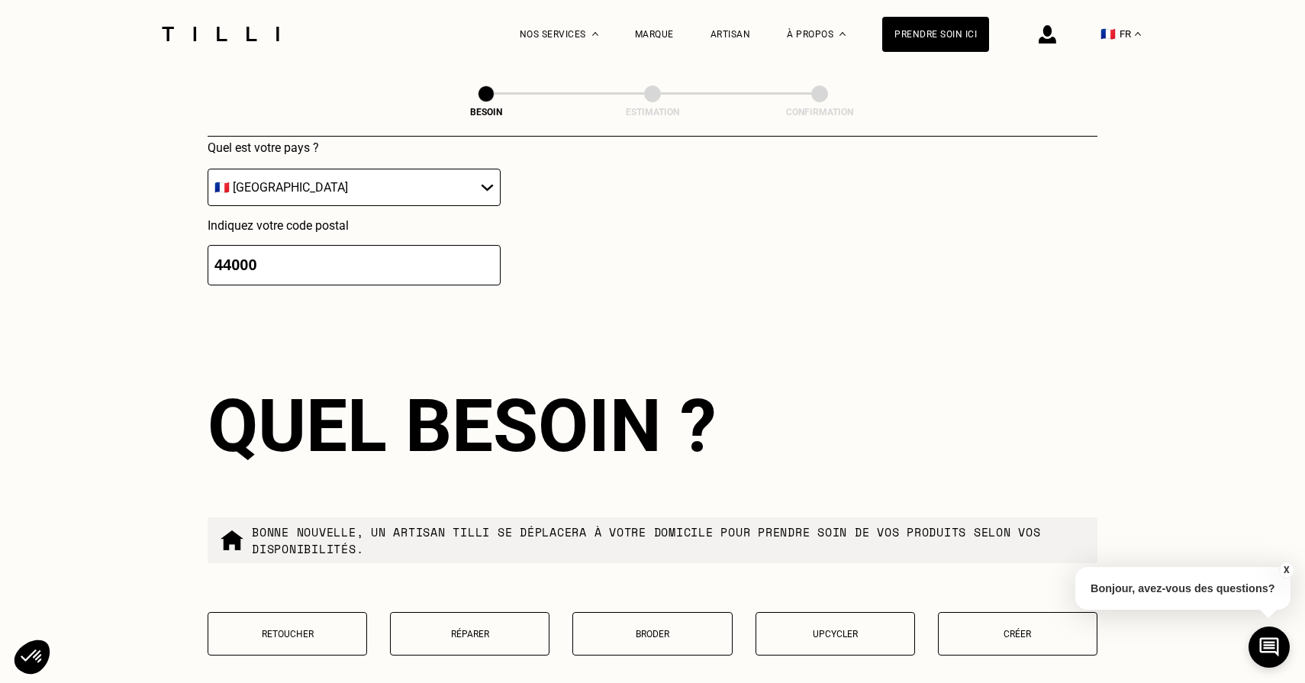
scroll to position [2430, 0]
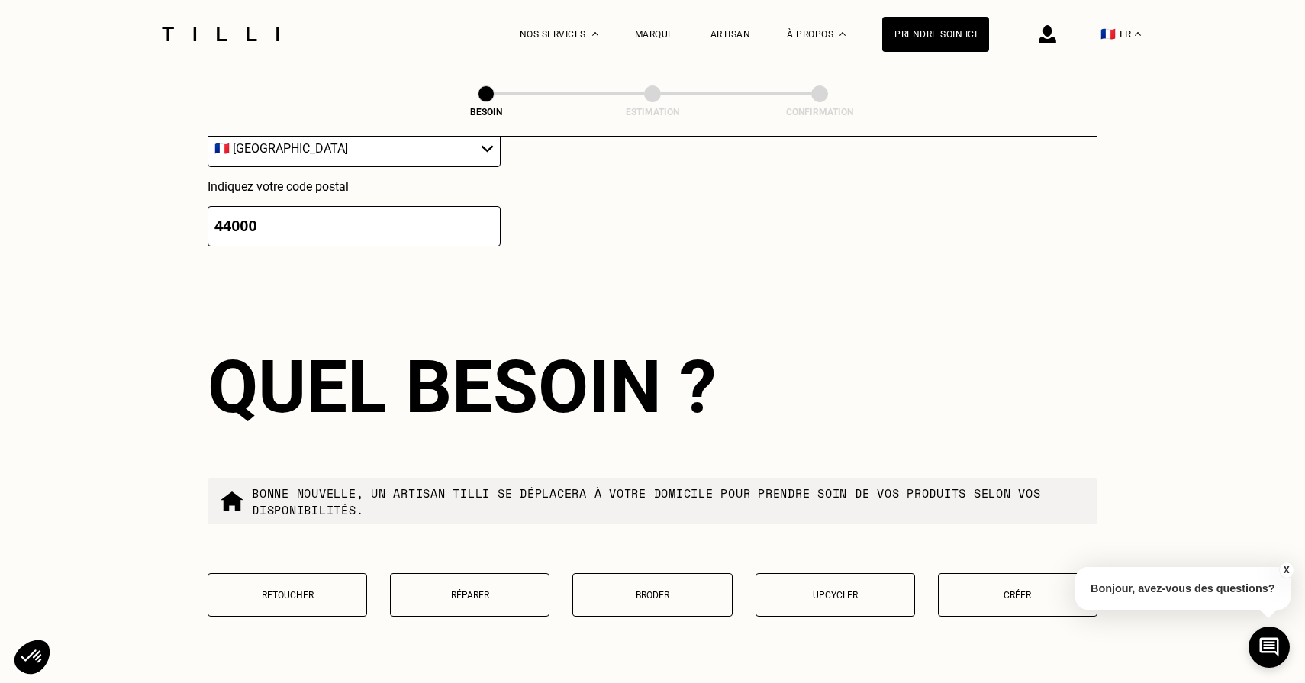
click at [478, 590] on p "Réparer" at bounding box center [469, 595] width 143 height 11
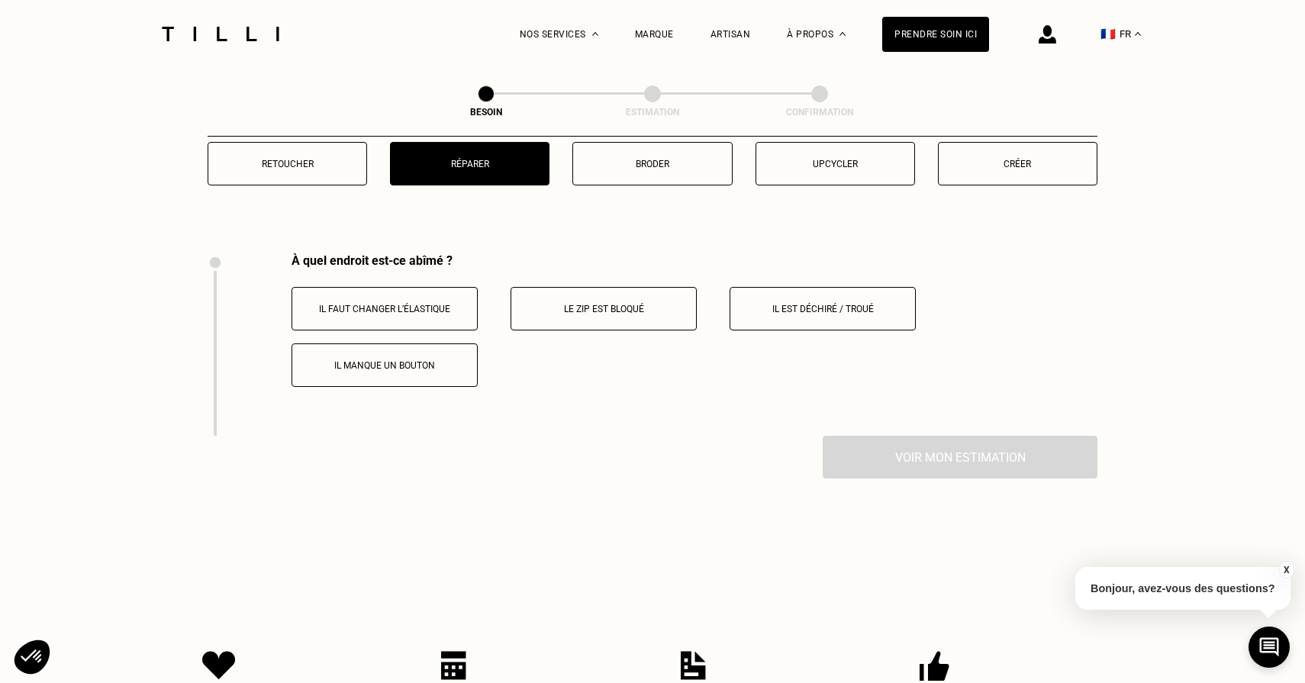
scroll to position [2927, 0]
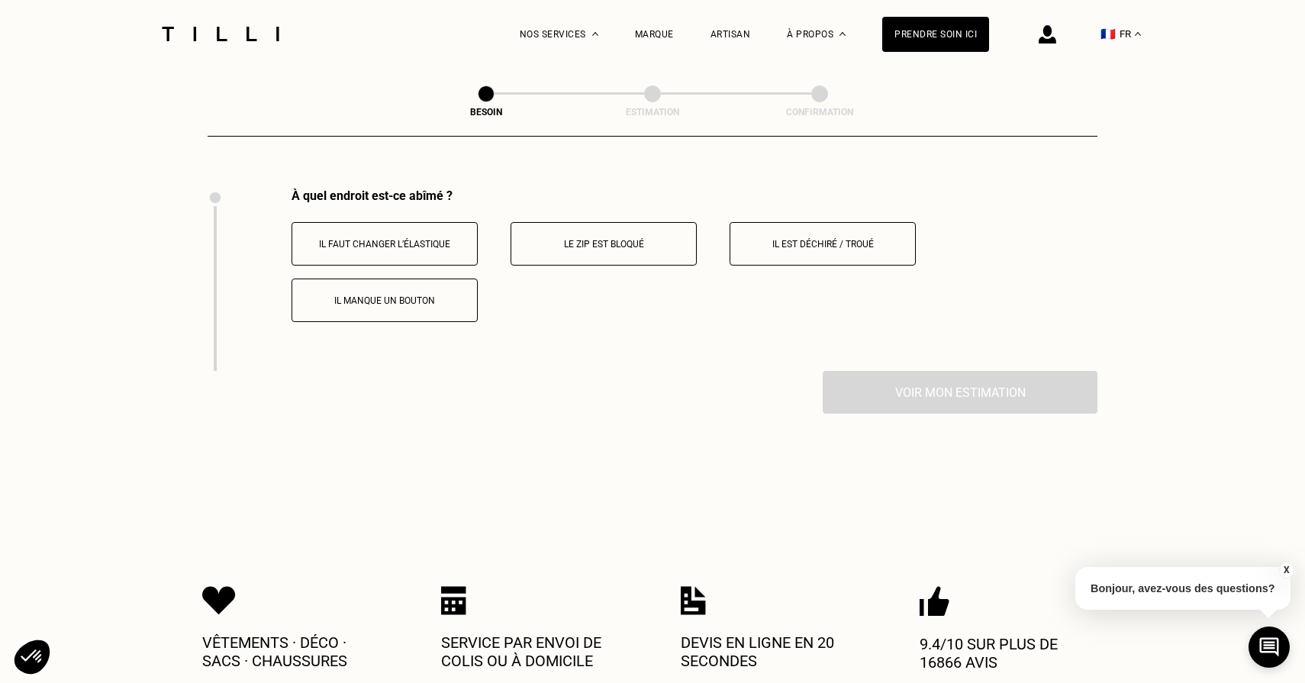
click at [782, 241] on button "Il est déchiré / troué" at bounding box center [823, 244] width 186 height 44
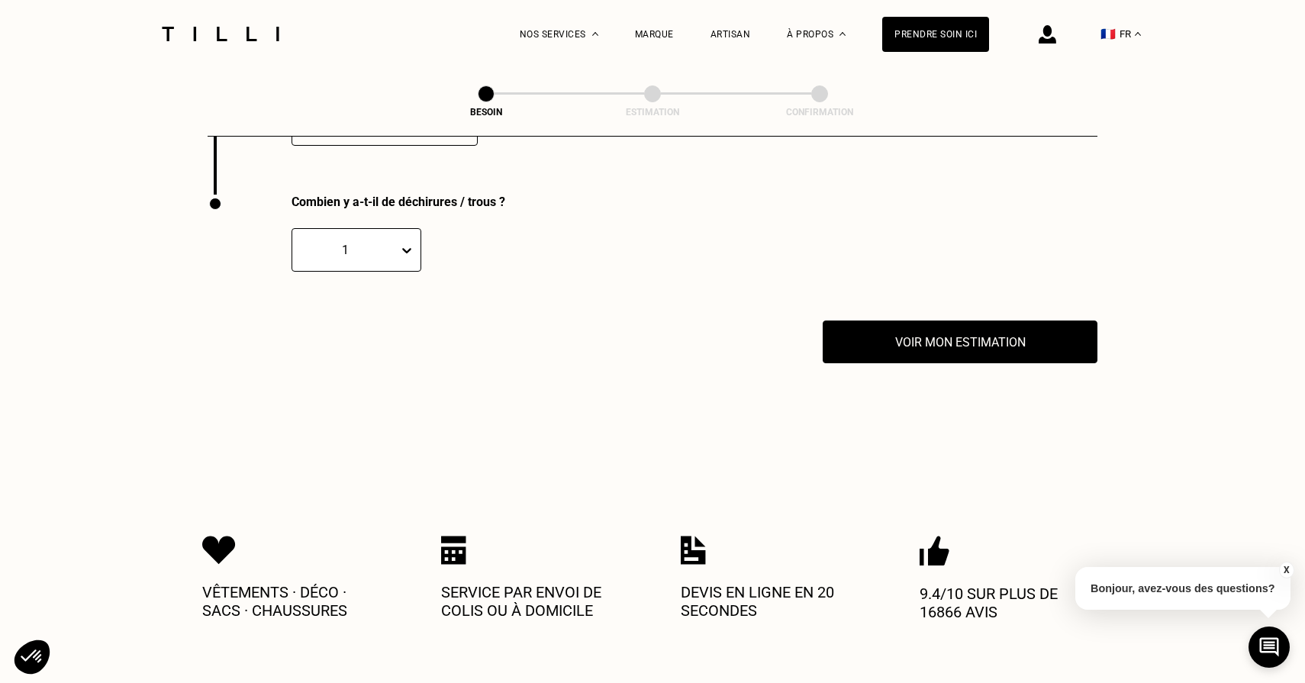
scroll to position [3109, 0]
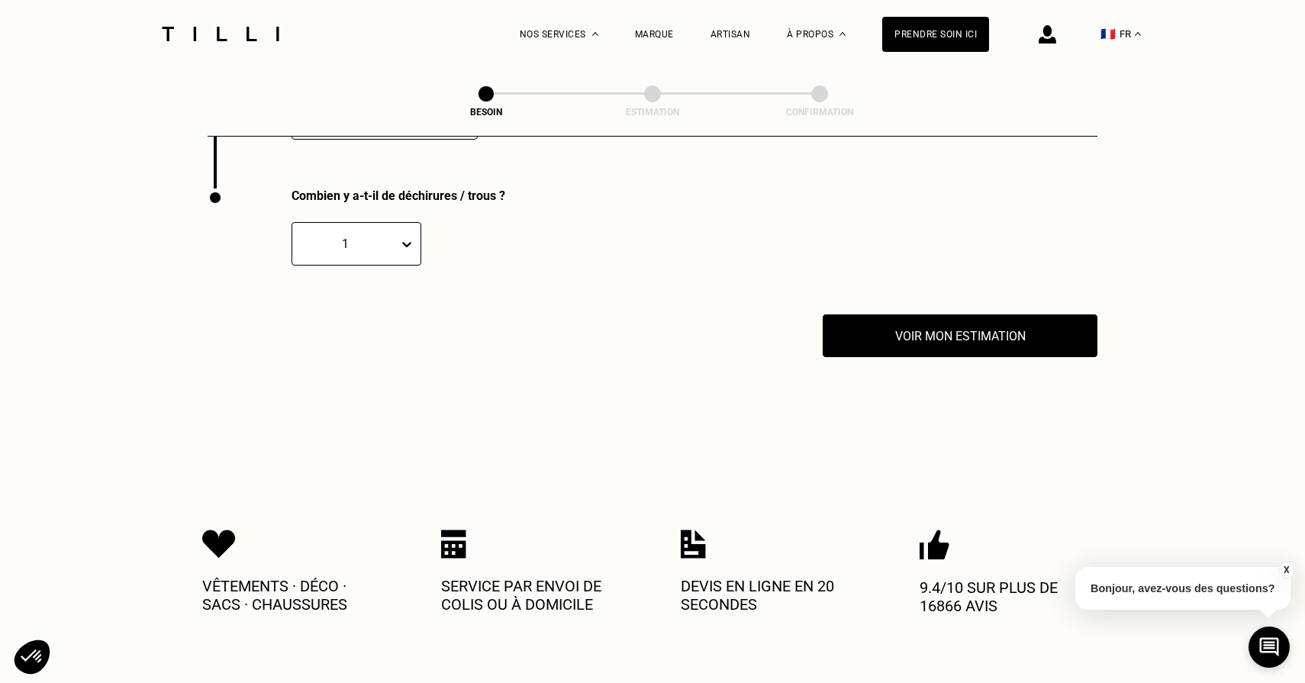
click at [422, 204] on div "1" at bounding box center [589, 234] width 594 height 63
click at [420, 231] on div at bounding box center [409, 244] width 21 height 27
click at [379, 303] on div "2" at bounding box center [357, 317] width 130 height 28
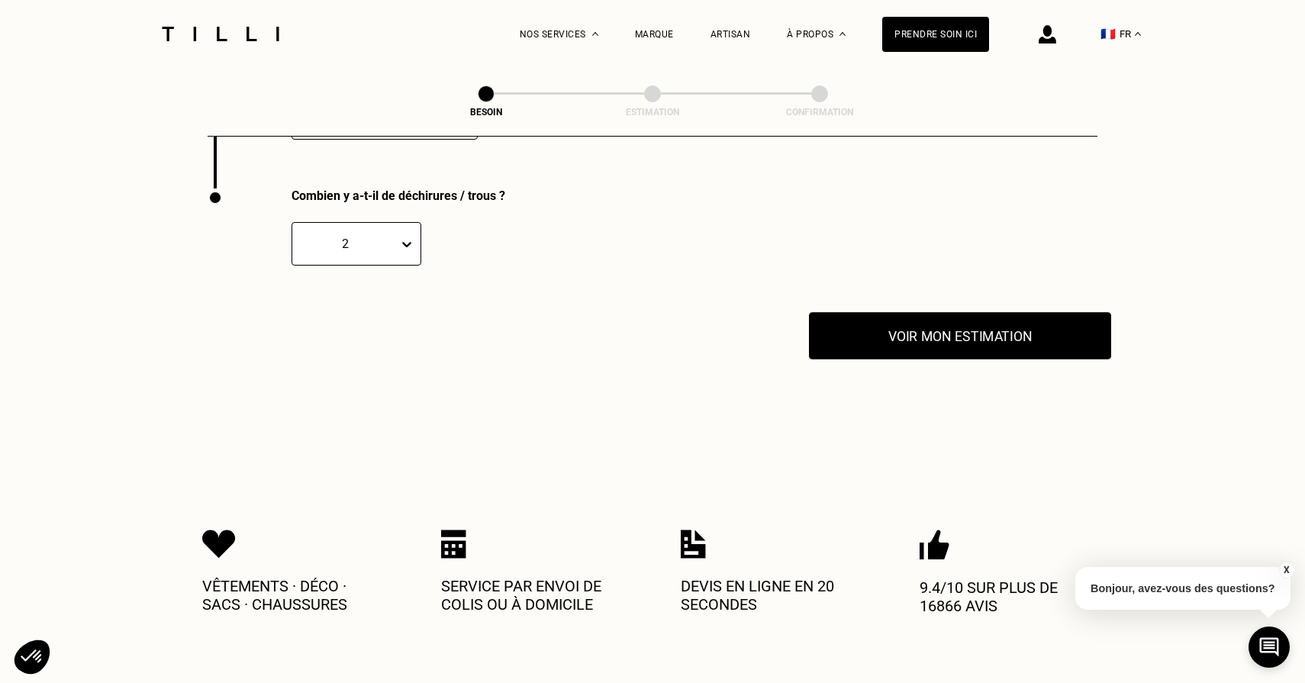
click at [826, 321] on button "Voir mon estimation" at bounding box center [960, 335] width 302 height 47
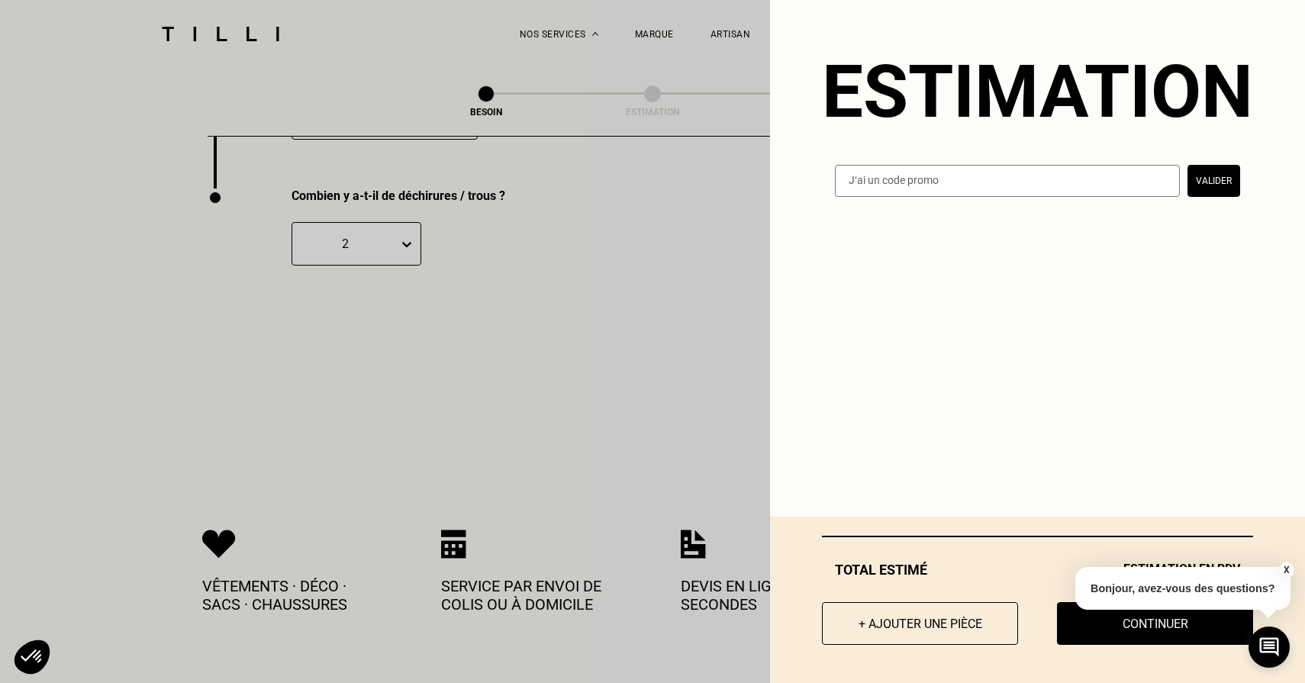
click at [1282, 572] on button "X" at bounding box center [1286, 570] width 15 height 17
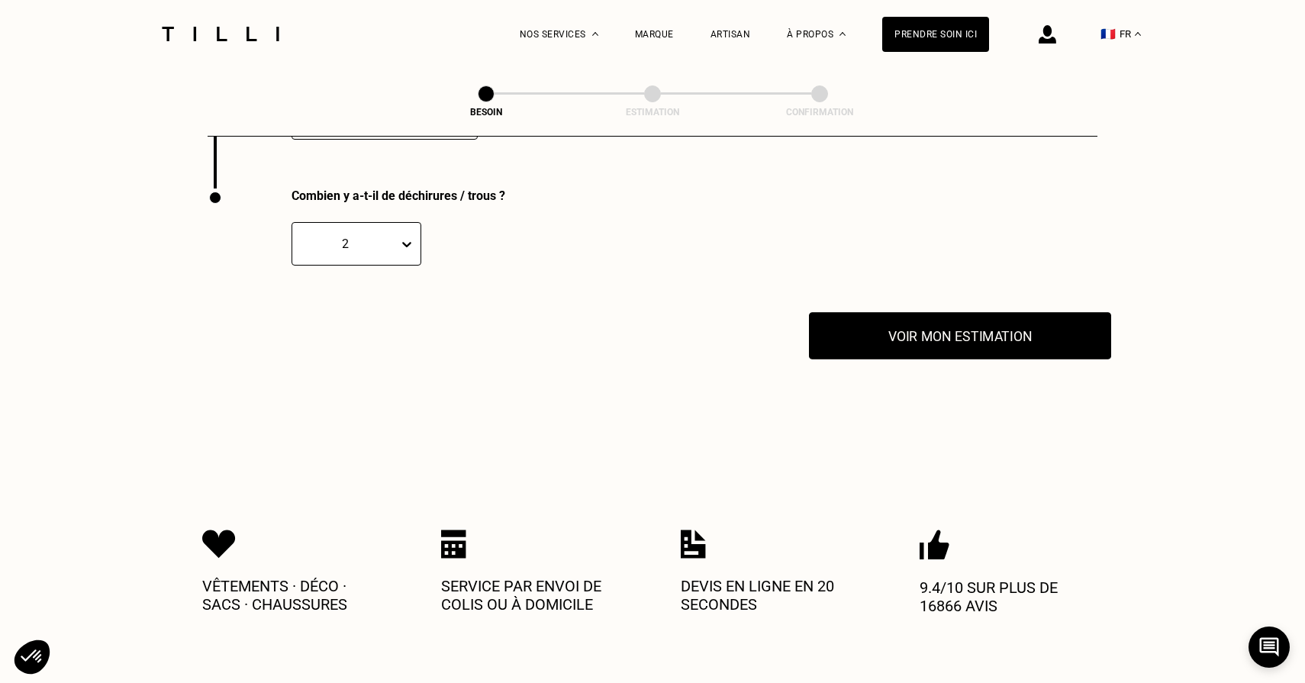
click at [938, 332] on button "Voir mon estimation" at bounding box center [960, 335] width 302 height 47
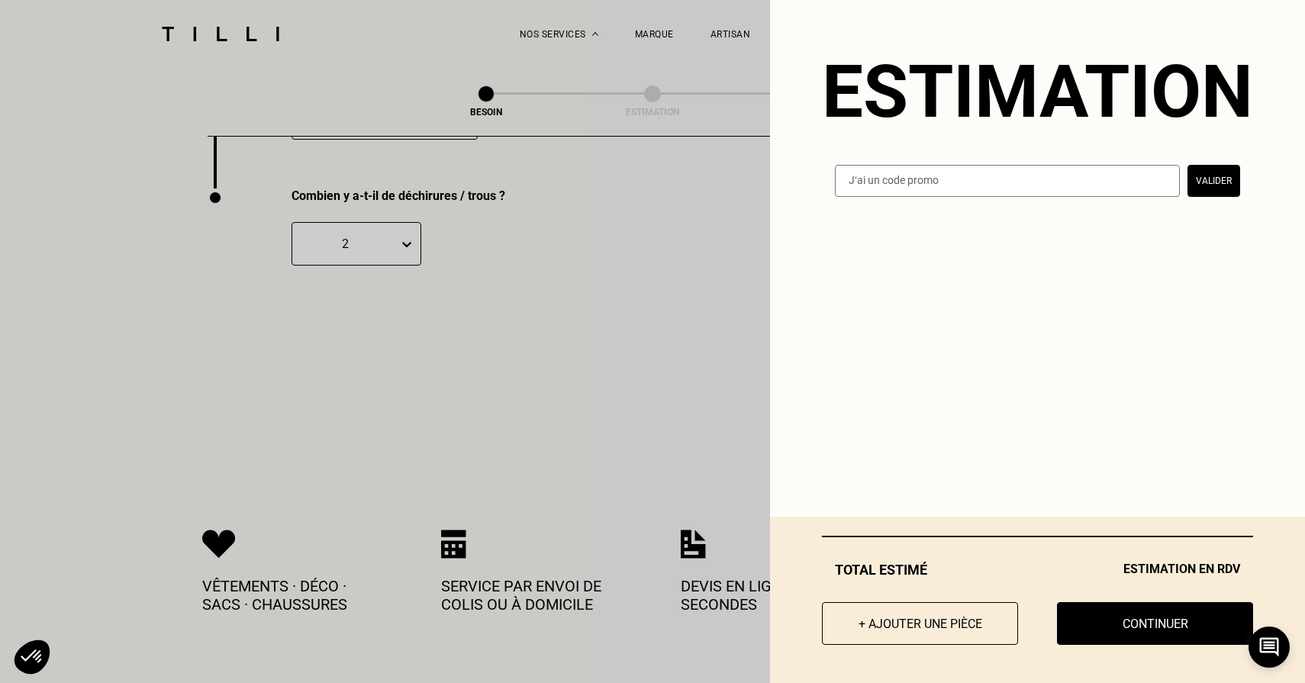
click at [1175, 566] on span "Estimation en RDV" at bounding box center [1182, 570] width 117 height 16
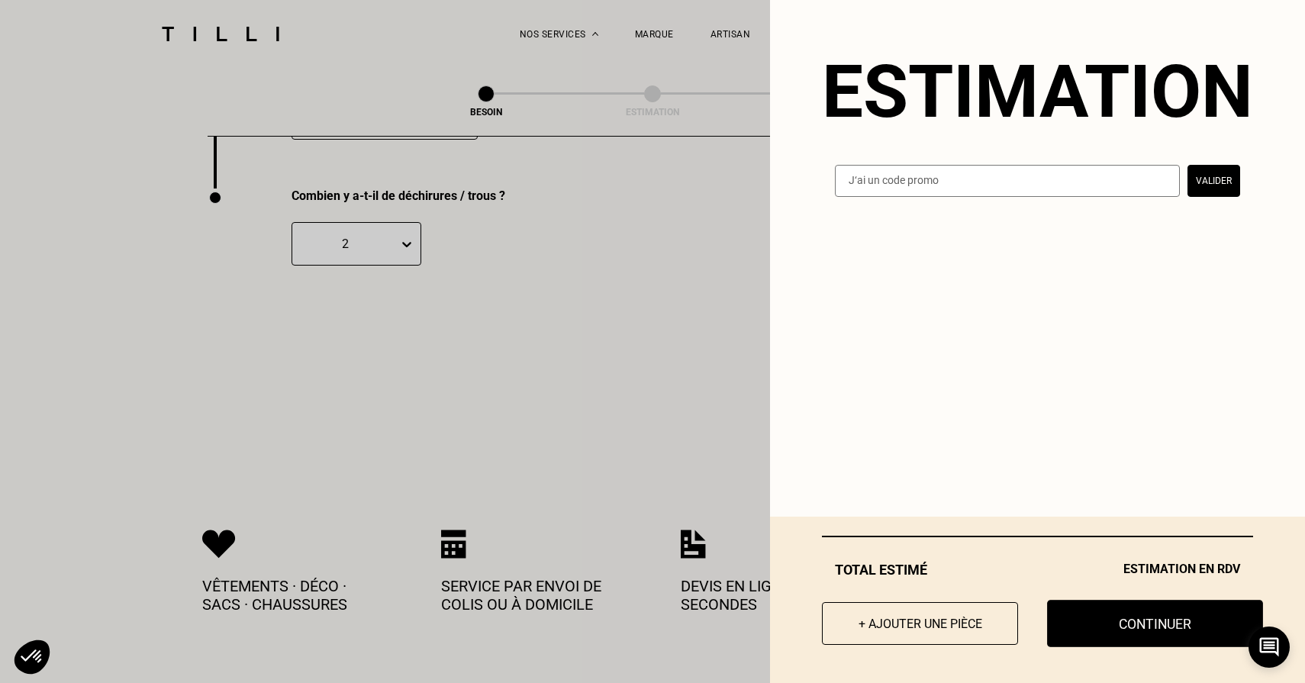
click at [1172, 624] on button "Continuer" at bounding box center [1155, 623] width 216 height 47
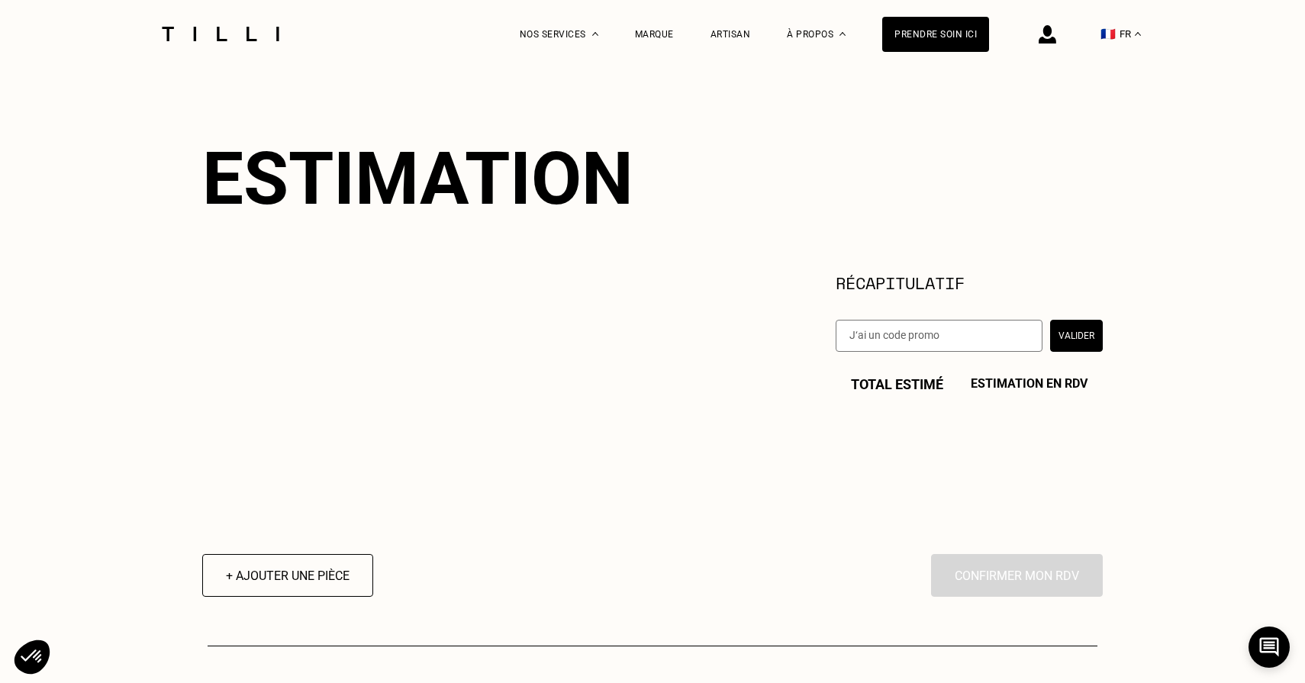
scroll to position [107, 0]
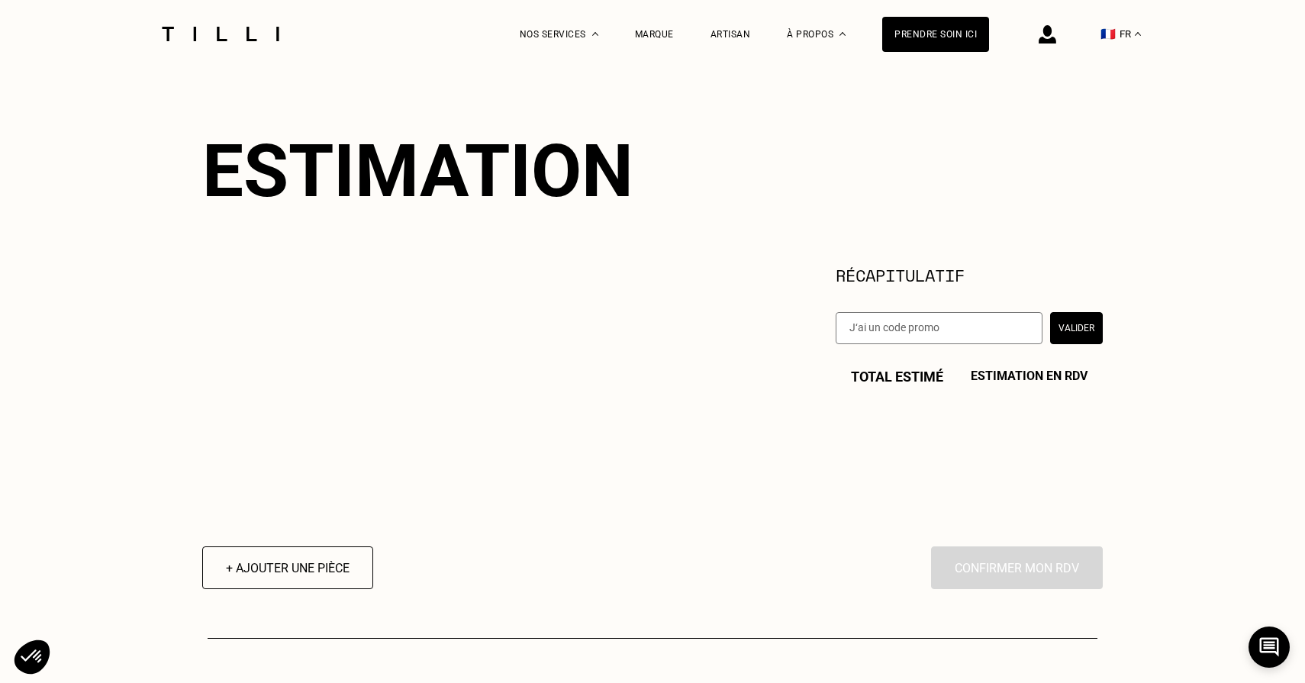
click at [914, 373] on div "Total estimé Estimation en RDV" at bounding box center [969, 377] width 267 height 16
click at [921, 330] on input "text" at bounding box center [939, 328] width 207 height 32
type input "REI0PSF83"
click at [1066, 326] on button "Valider" at bounding box center [1076, 328] width 53 height 32
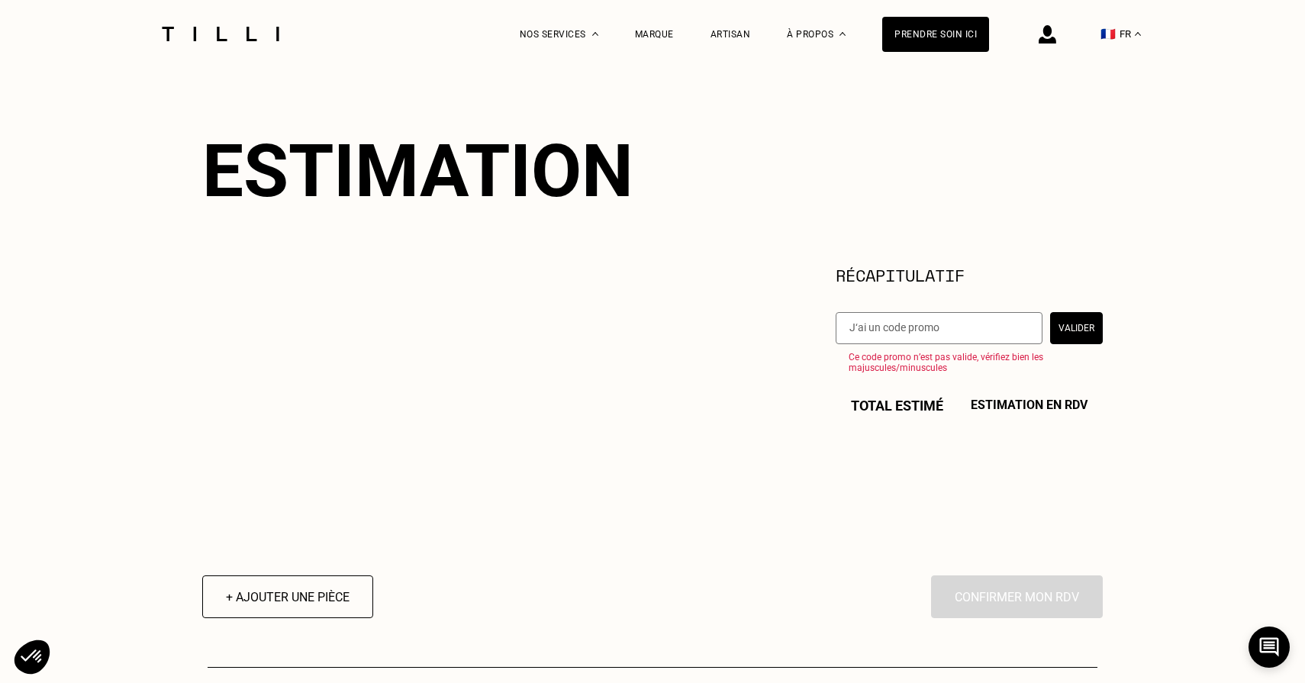
click at [1043, 608] on div "En cliquant sur “Confirmer”, vous déclenchez l’intervention de l’un des nos art…" at bounding box center [1017, 597] width 172 height 43
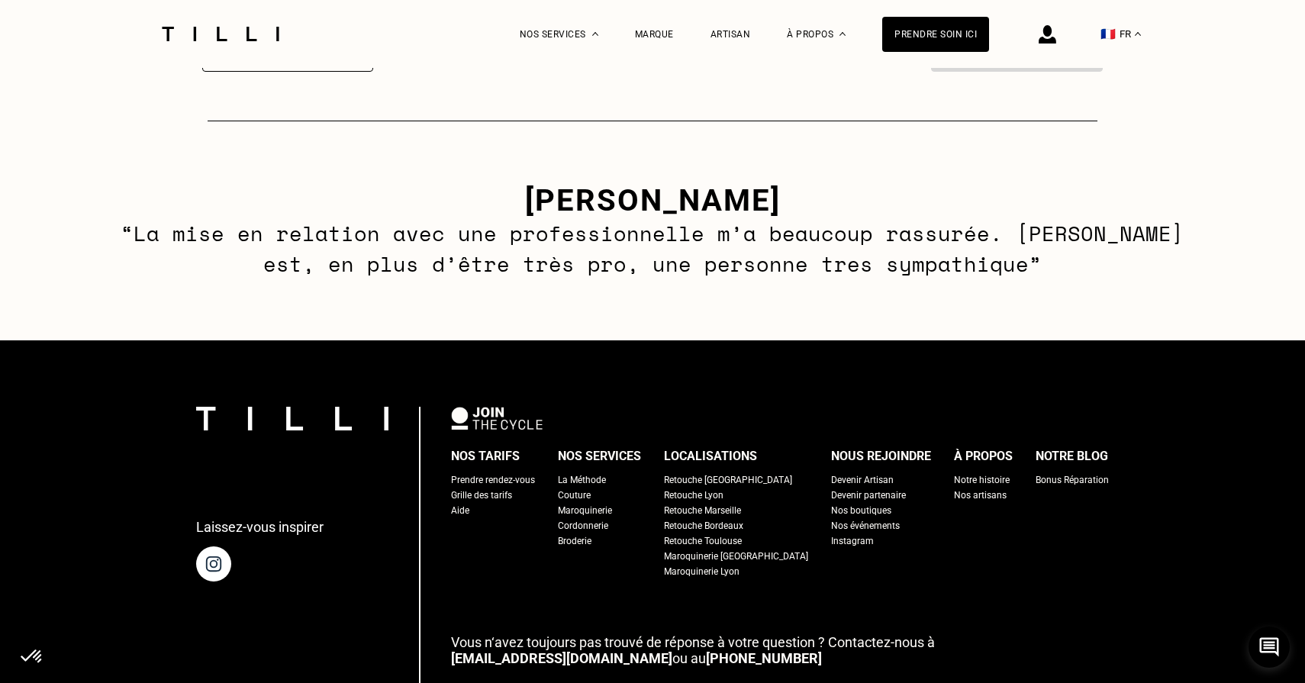
scroll to position [660, 0]
